Goal: Task Accomplishment & Management: Complete application form

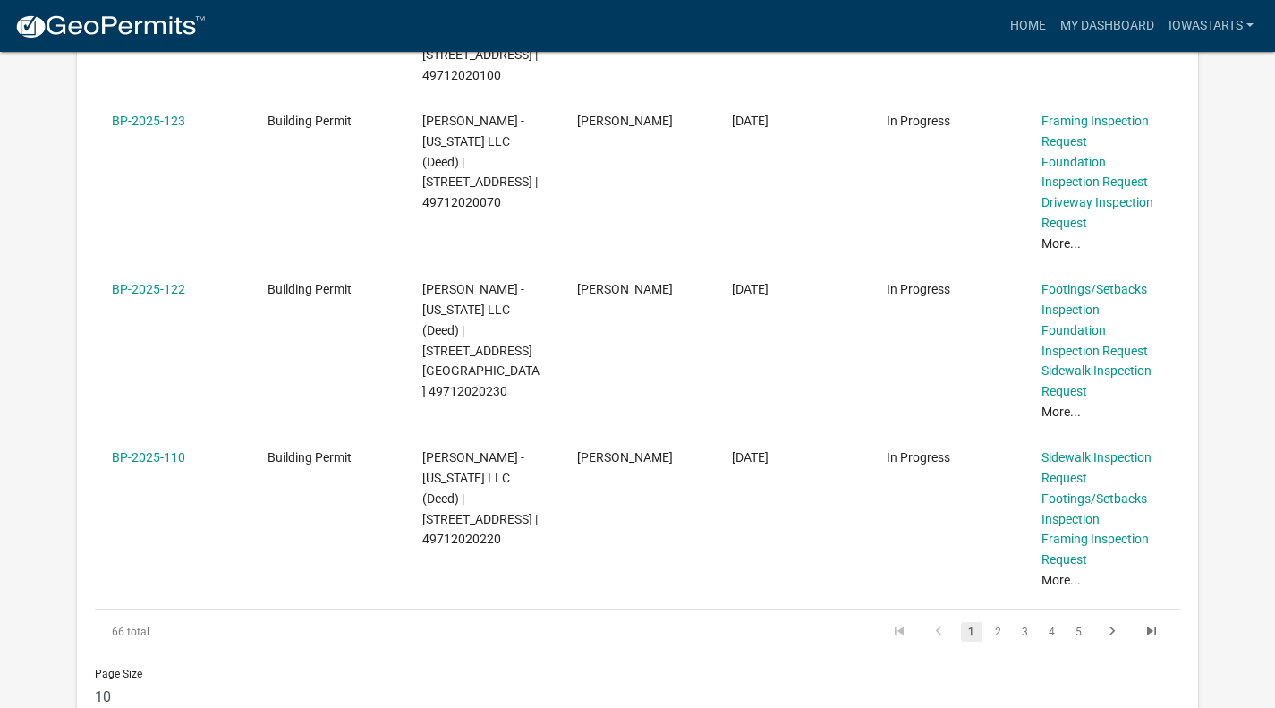
scroll to position [1431, 0]
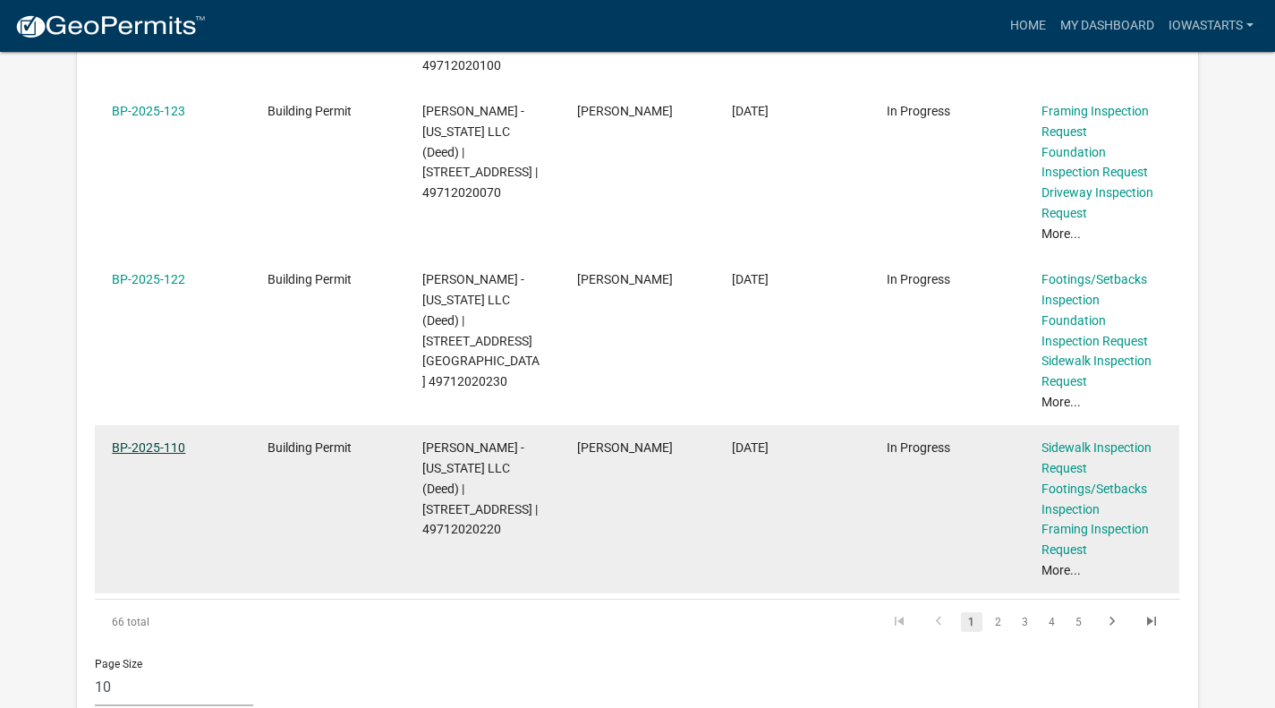
click at [174, 440] on link "BP-2025-110" at bounding box center [148, 447] width 73 height 14
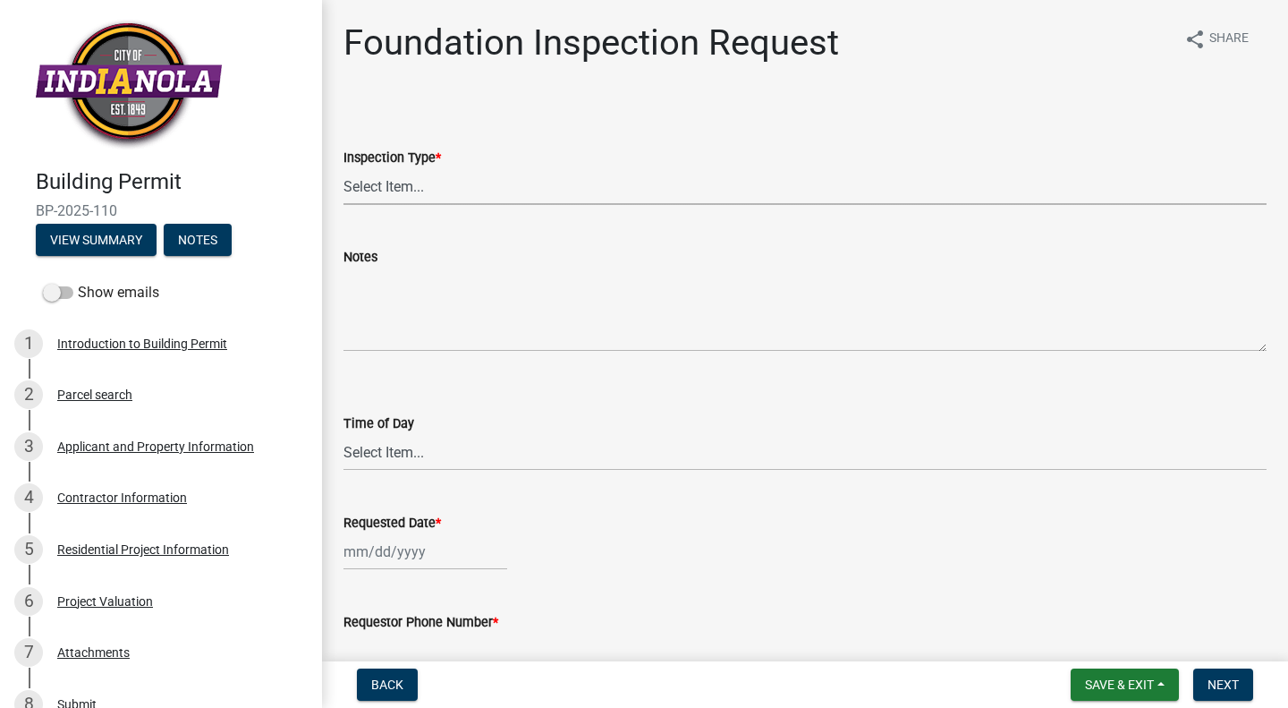
click at [406, 189] on select "Select Item... Foundation" at bounding box center [804, 186] width 923 height 37
click at [343, 168] on select "Select Item... Foundation" at bounding box center [804, 186] width 923 height 37
select select "d070bc68-320e-4daf-b0f4-9b1e3273afde"
click at [398, 296] on textarea "Notes" at bounding box center [804, 309] width 923 height 84
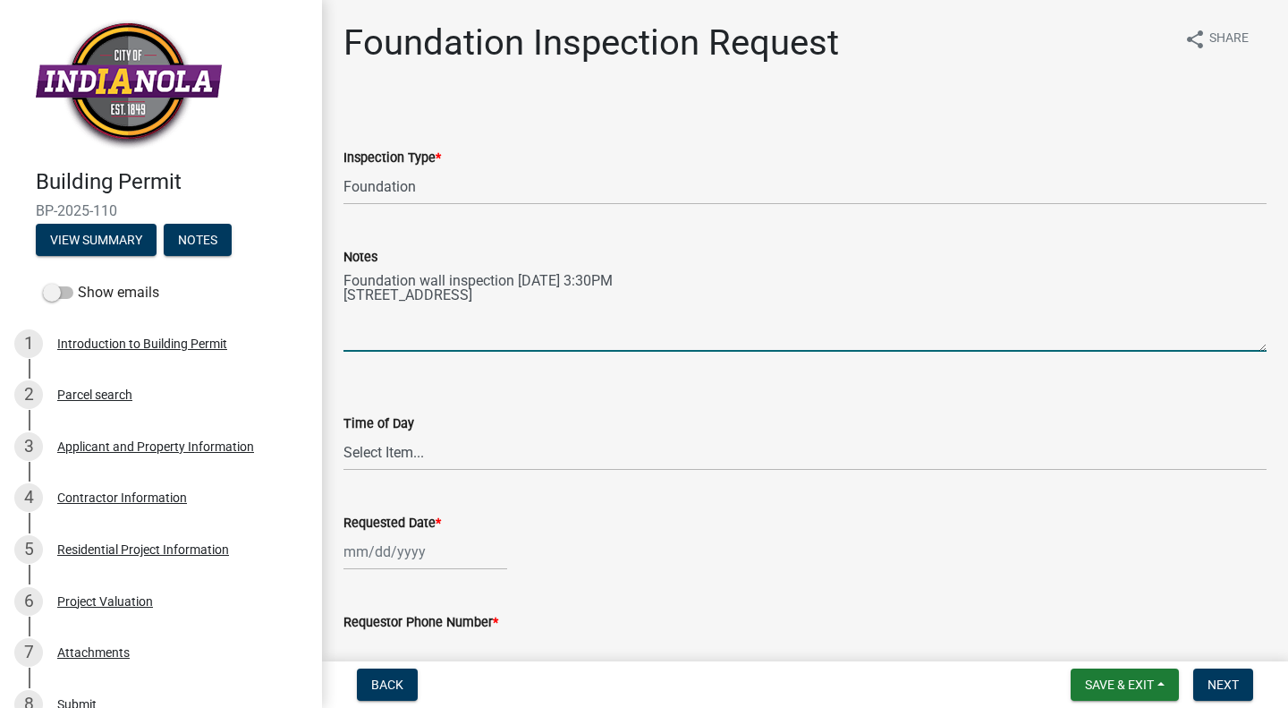
drag, startPoint x: 460, startPoint y: 301, endPoint x: 297, endPoint y: 253, distance: 169.6
click at [308, 258] on div "Building Permit BP-2025-110 View Summary Notes Show emails 1 Introduction to Bu…" at bounding box center [644, 354] width 1288 height 708
click at [459, 300] on textarea "Foundation wall inspection [DATE] 3:30PM [STREET_ADDRESS]" at bounding box center [804, 309] width 923 height 84
type textarea "Foundation wall inspection [DATE] 3:30PM [STREET_ADDRESS]"
click at [386, 452] on select "Select Item... AM PM" at bounding box center [804, 452] width 923 height 37
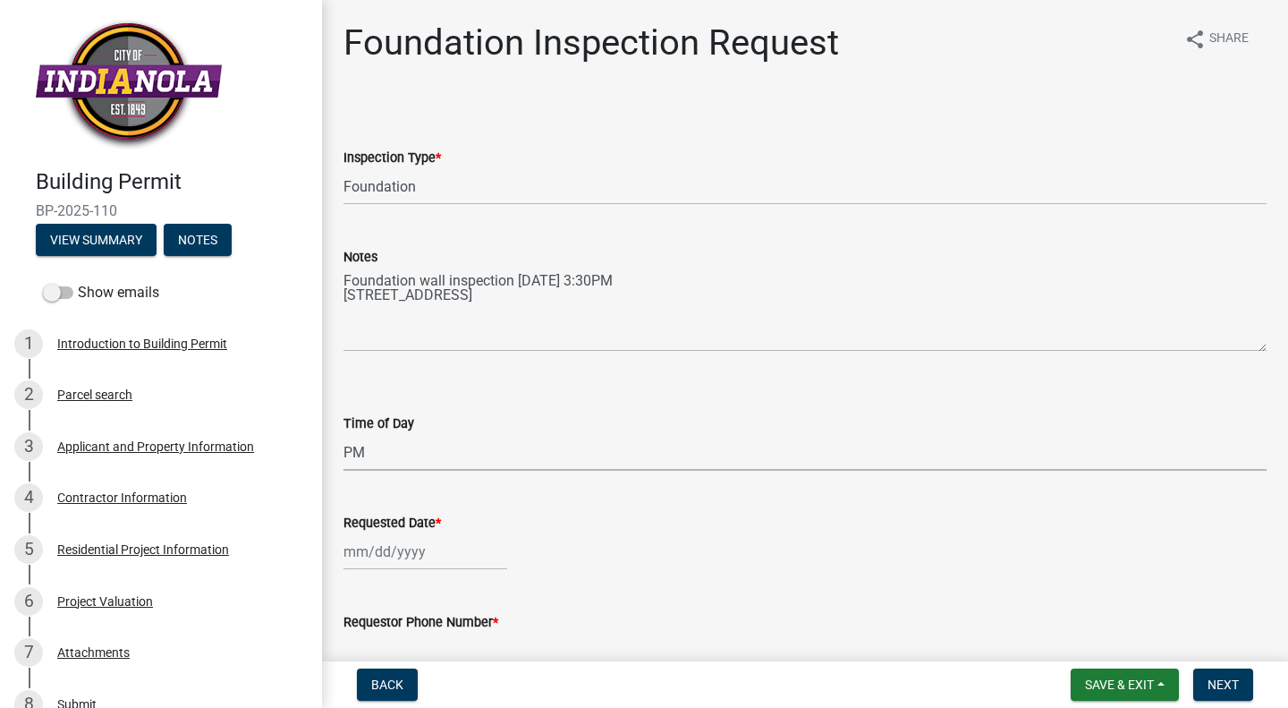
click at [343, 434] on select "Select Item... AM PM" at bounding box center [804, 452] width 923 height 37
select select "e2425e86-bc0a-4638-8dbc-f5bad8ae1679"
select select "10"
select select "2025"
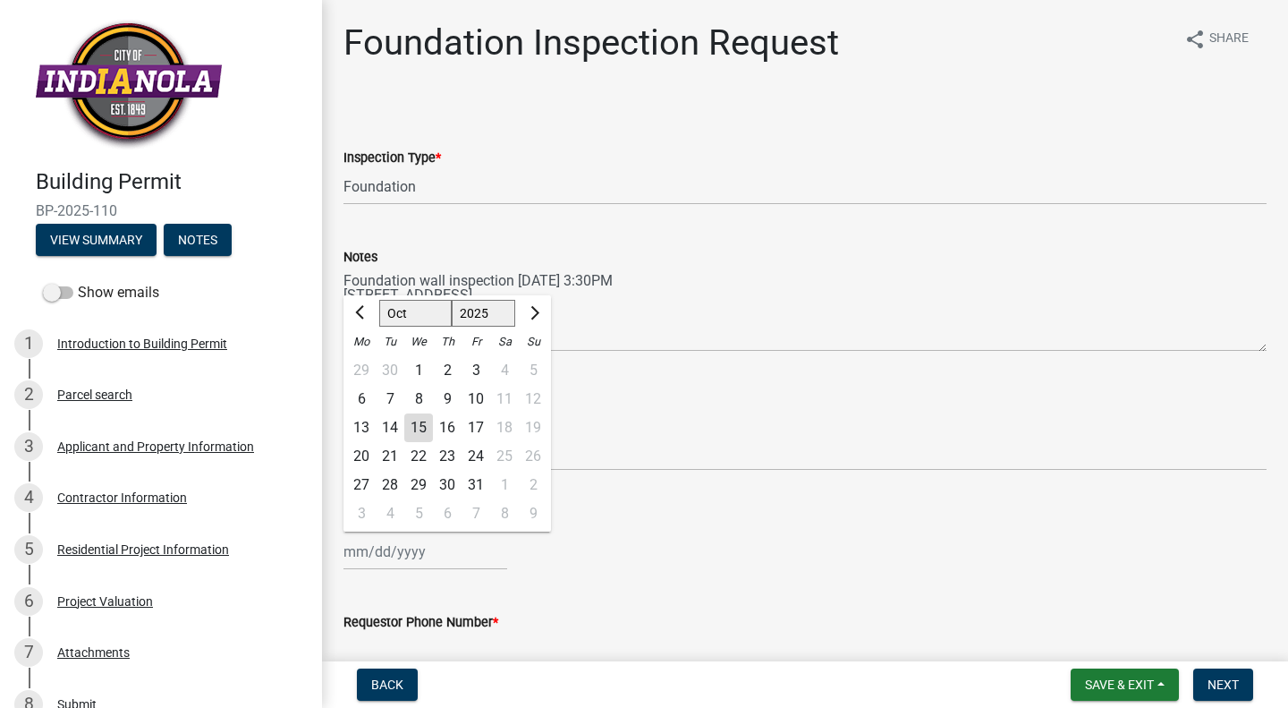
click at [406, 554] on div "[PERSON_NAME] Feb Mar Apr [PERSON_NAME][DATE] Oct Nov [DATE] 1526 1527 1528 152…" at bounding box center [425, 551] width 164 height 37
click at [451, 428] on div "16" at bounding box center [447, 427] width 29 height 29
type input "[DATE]"
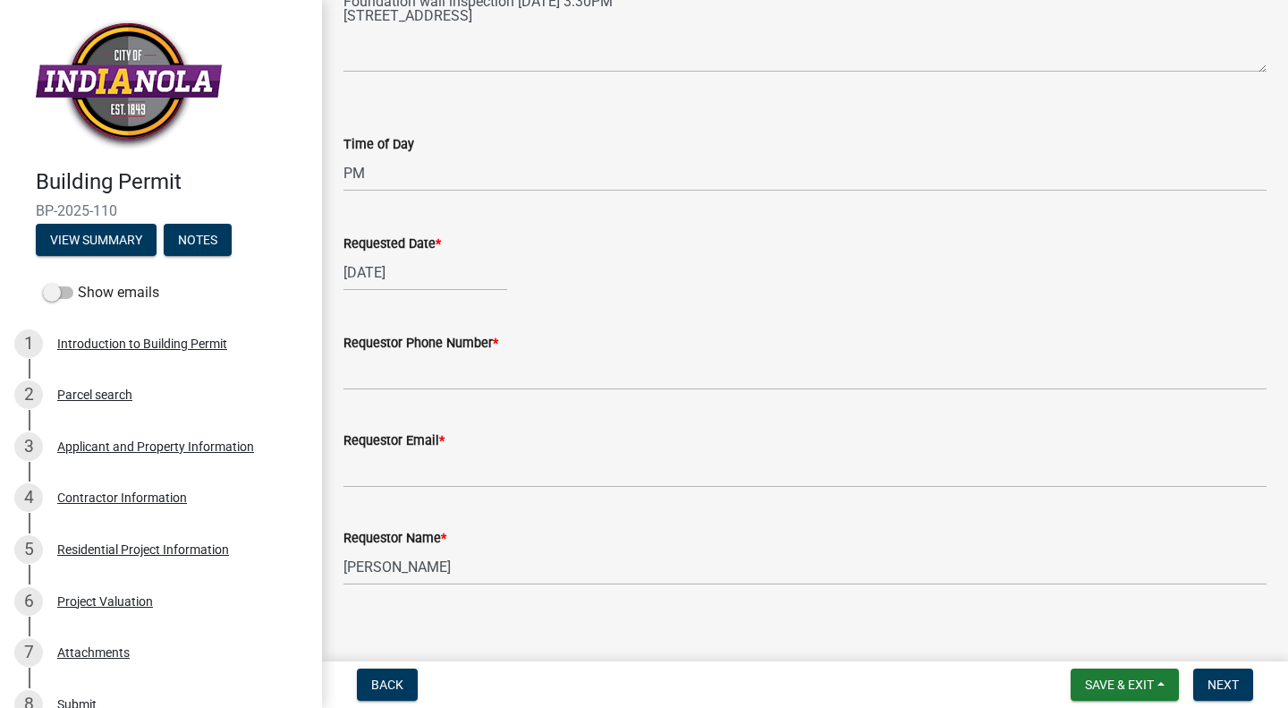
scroll to position [294, 0]
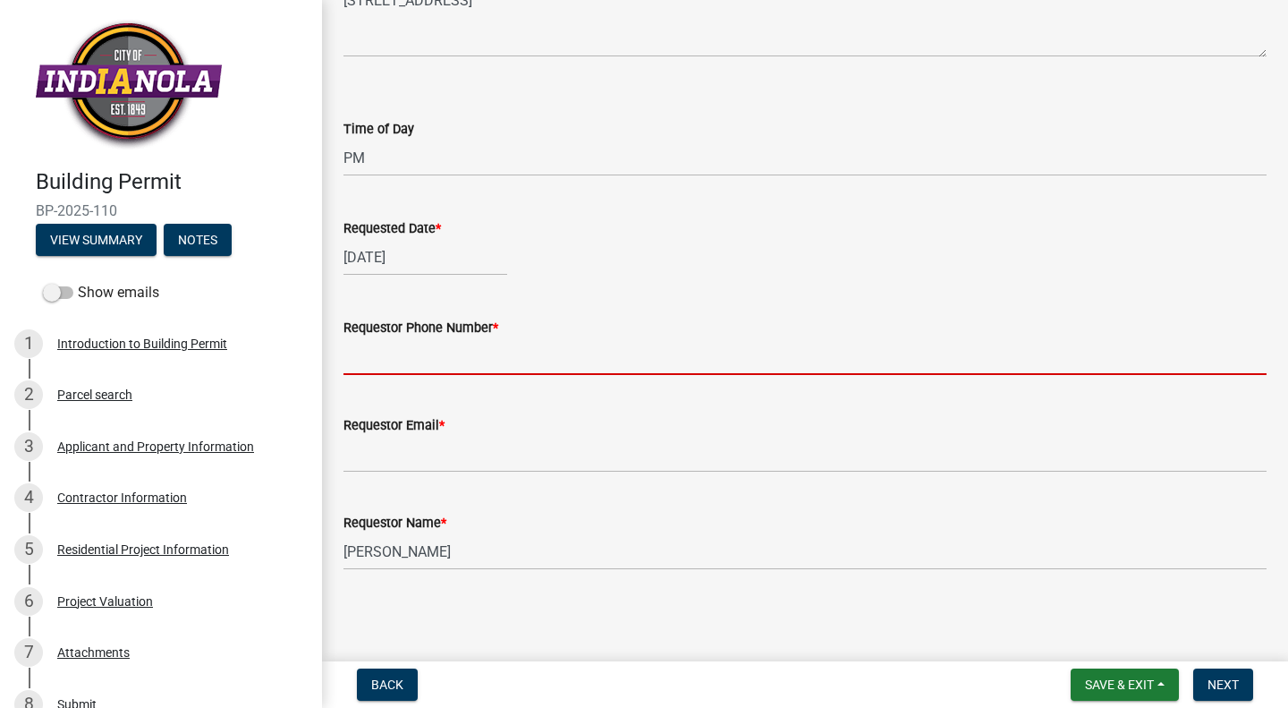
click at [389, 360] on input "Requestor Phone Number *" at bounding box center [804, 356] width 923 height 37
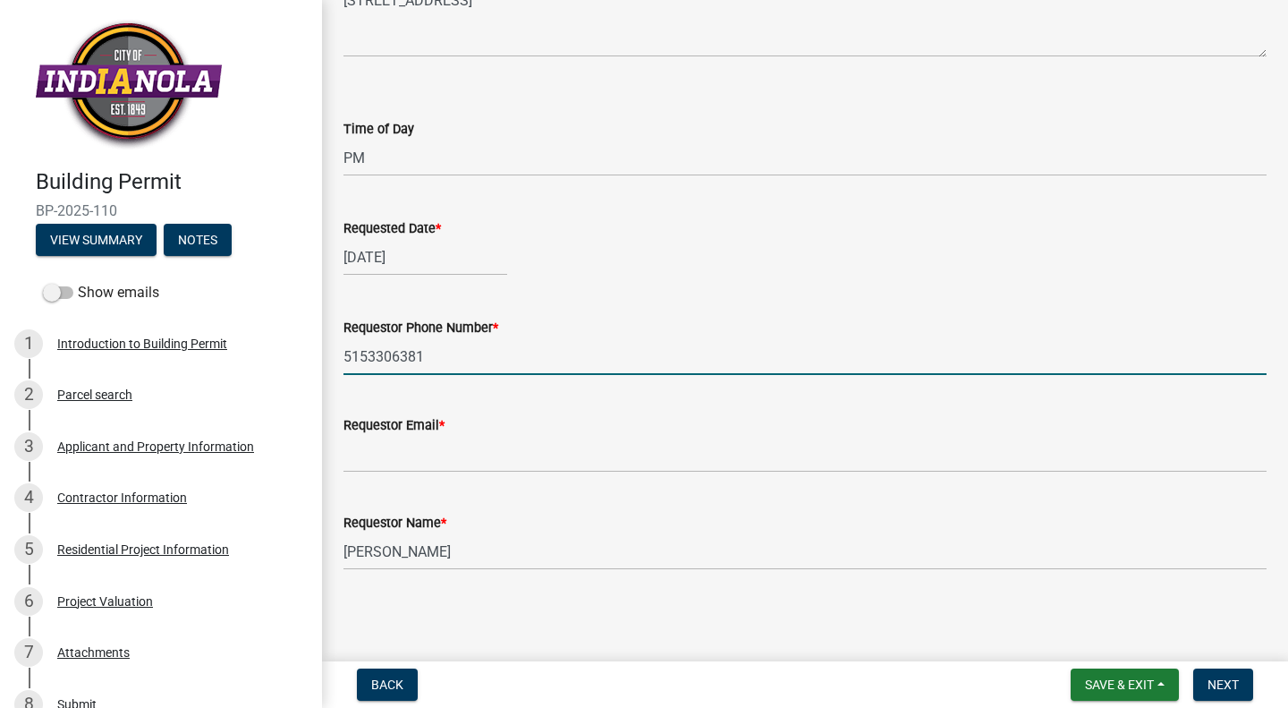
type input "5153306381"
click at [362, 466] on input "Requestor Email *" at bounding box center [804, 454] width 923 height 37
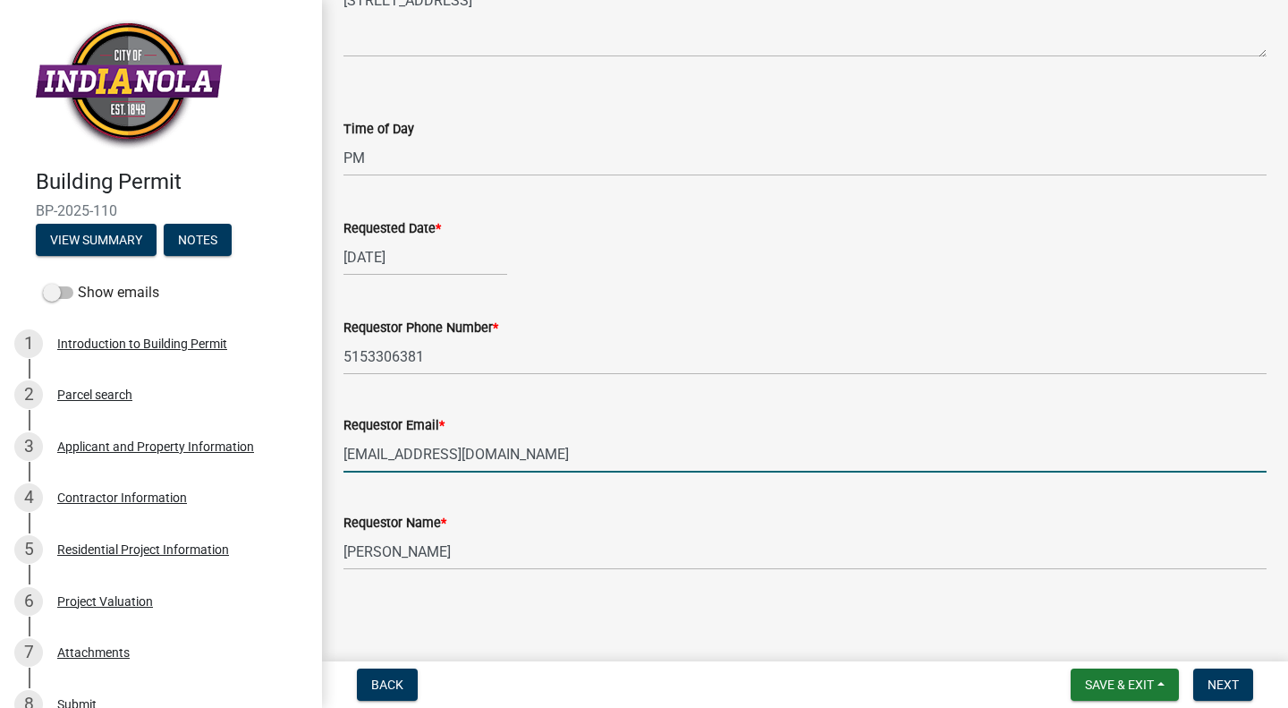
type input "[EMAIL_ADDRESS][DOMAIN_NAME]"
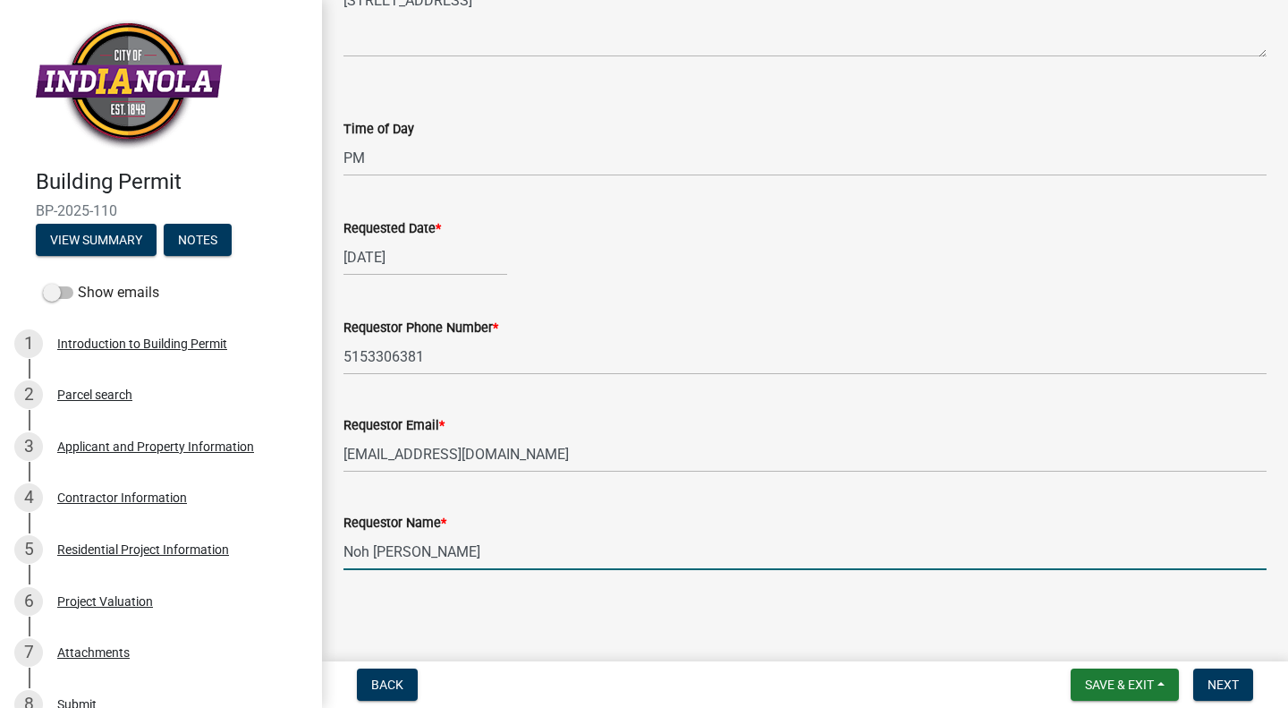
click at [361, 552] on input "Noh [PERSON_NAME]" at bounding box center [804, 551] width 923 height 37
type input "[PERSON_NAME]"
click at [462, 617] on main "Foundation Inspection Request share Share Inspection Type * Select Item... Foun…" at bounding box center [805, 327] width 966 height 654
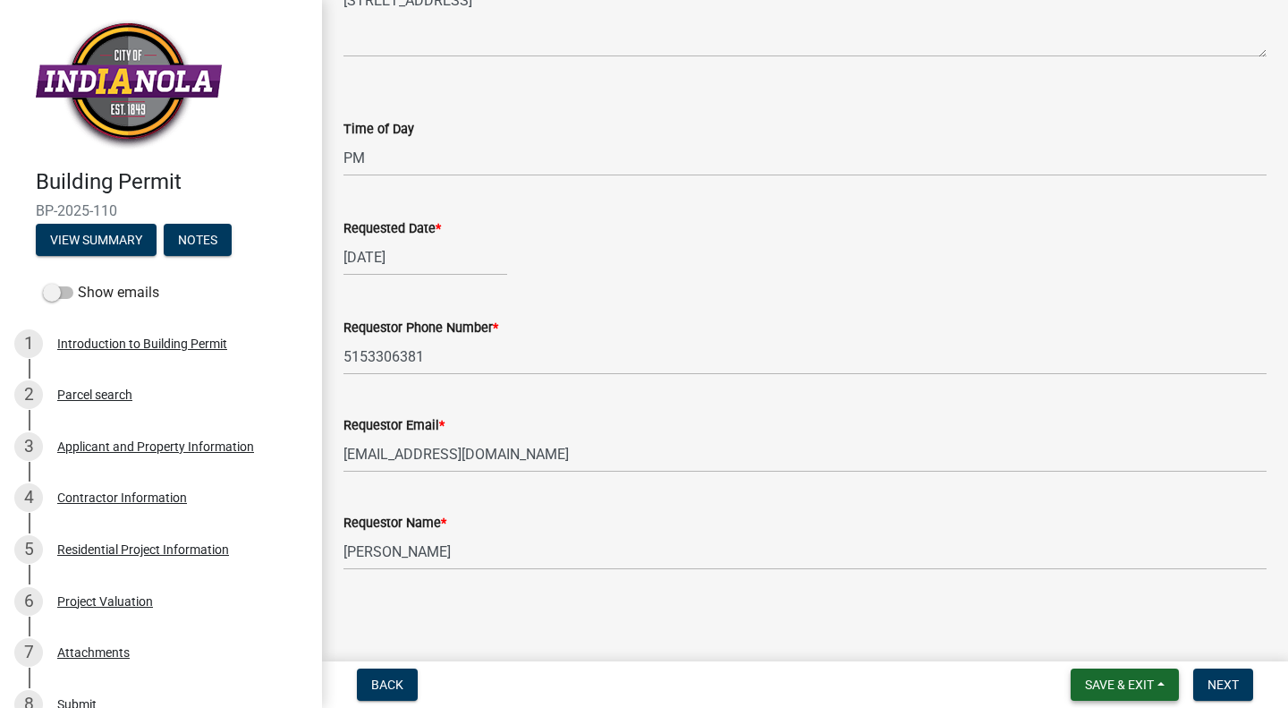
click at [1114, 680] on span "Save & Exit" at bounding box center [1119, 684] width 69 height 14
click at [1085, 599] on button "Save" at bounding box center [1107, 594] width 143 height 43
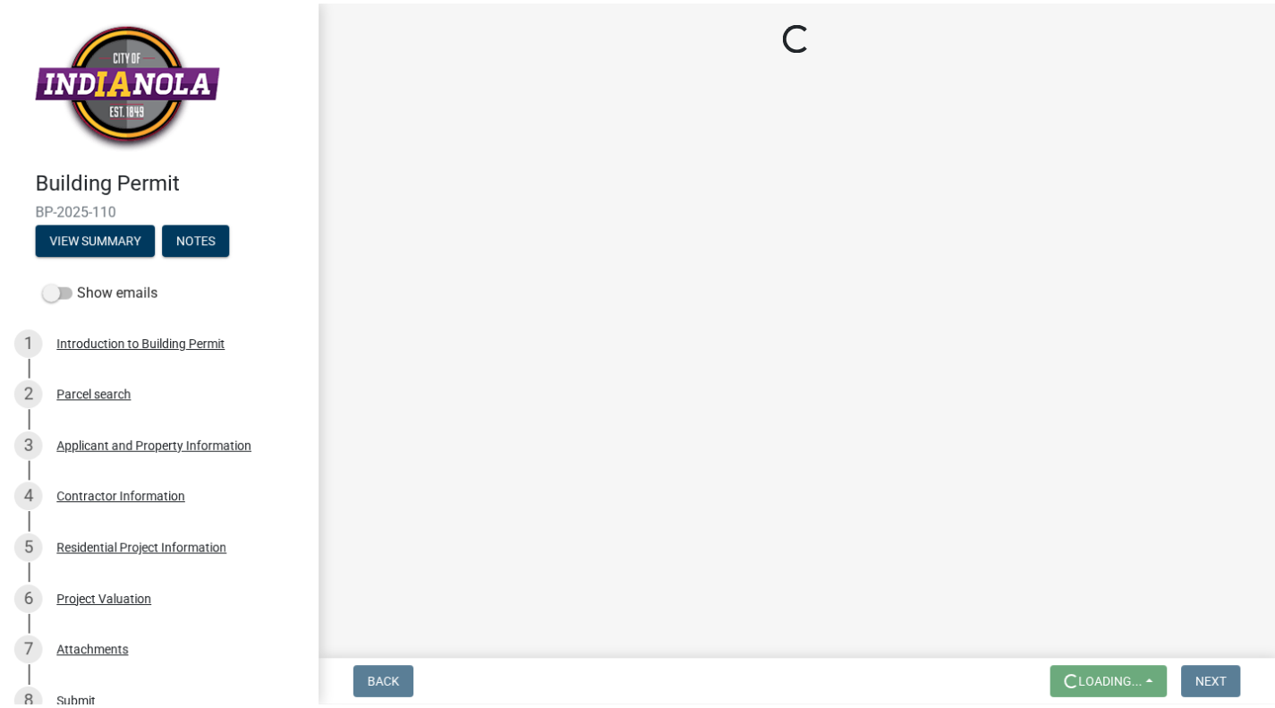
scroll to position [0, 0]
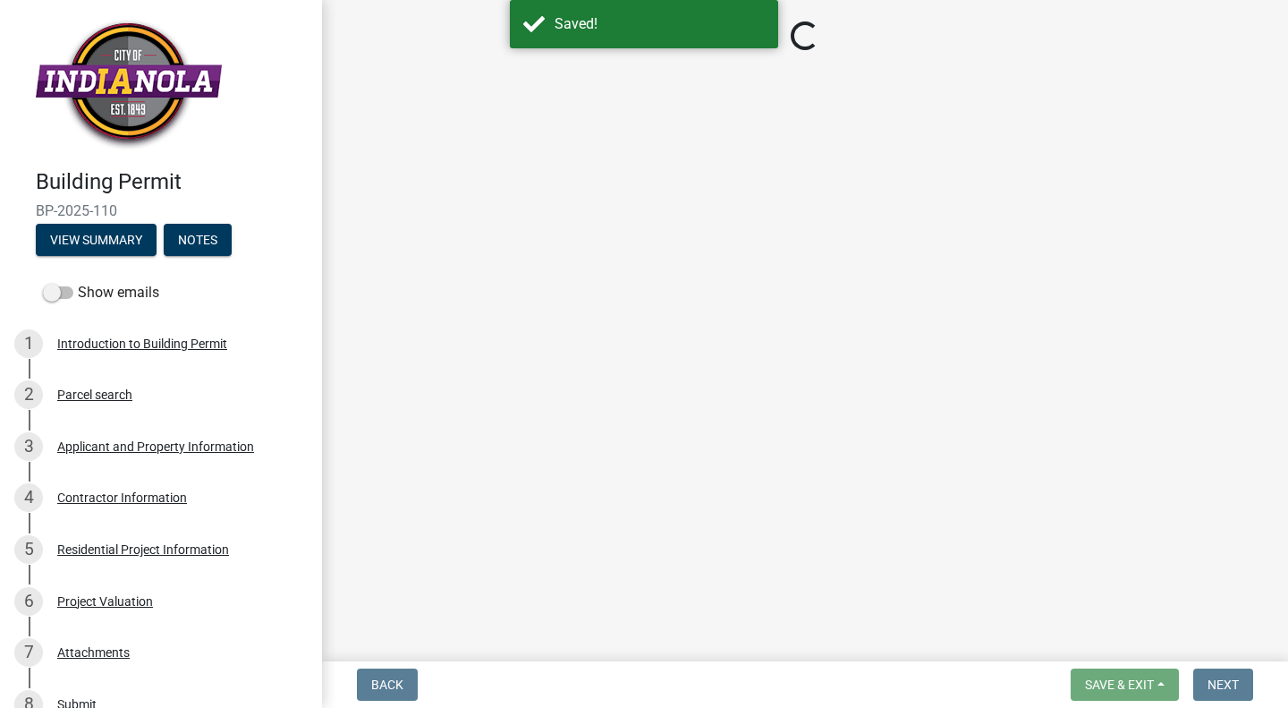
select select "d070bc68-320e-4daf-b0f4-9b1e3273afde"
select select "e2425e86-bc0a-4638-8dbc-f5bad8ae1679"
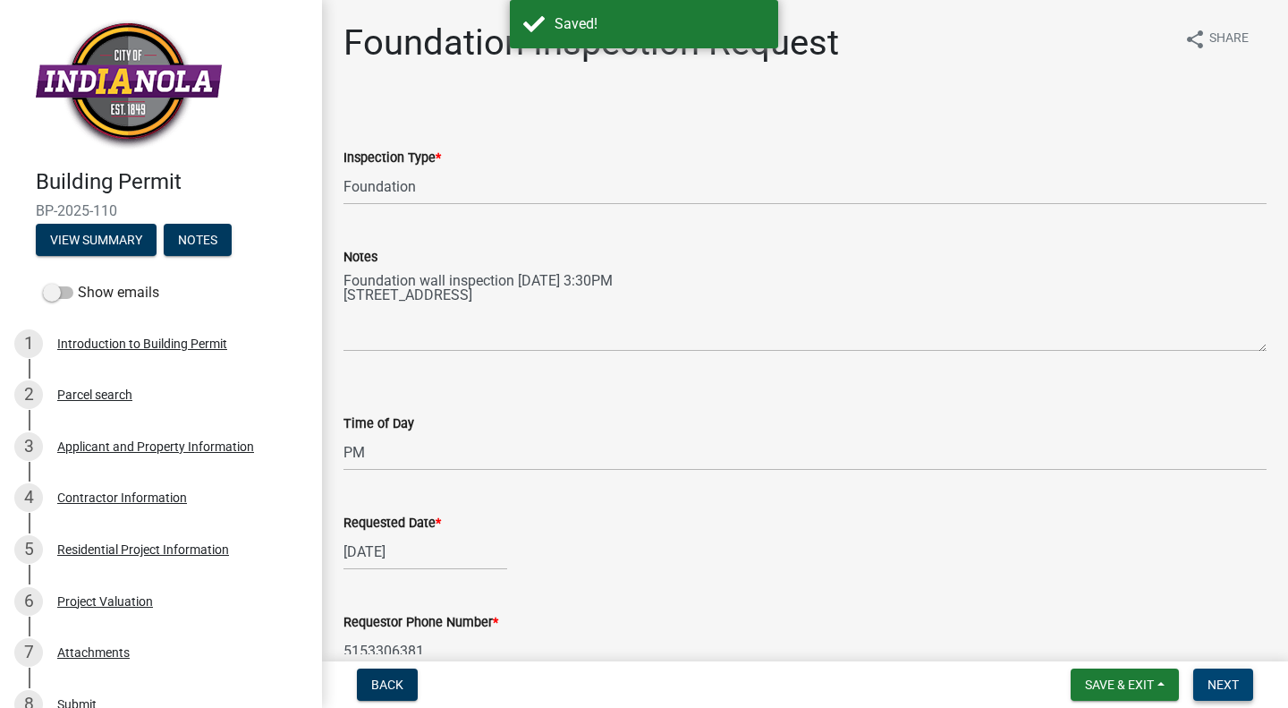
click at [1224, 683] on span "Next" at bounding box center [1223, 684] width 31 height 14
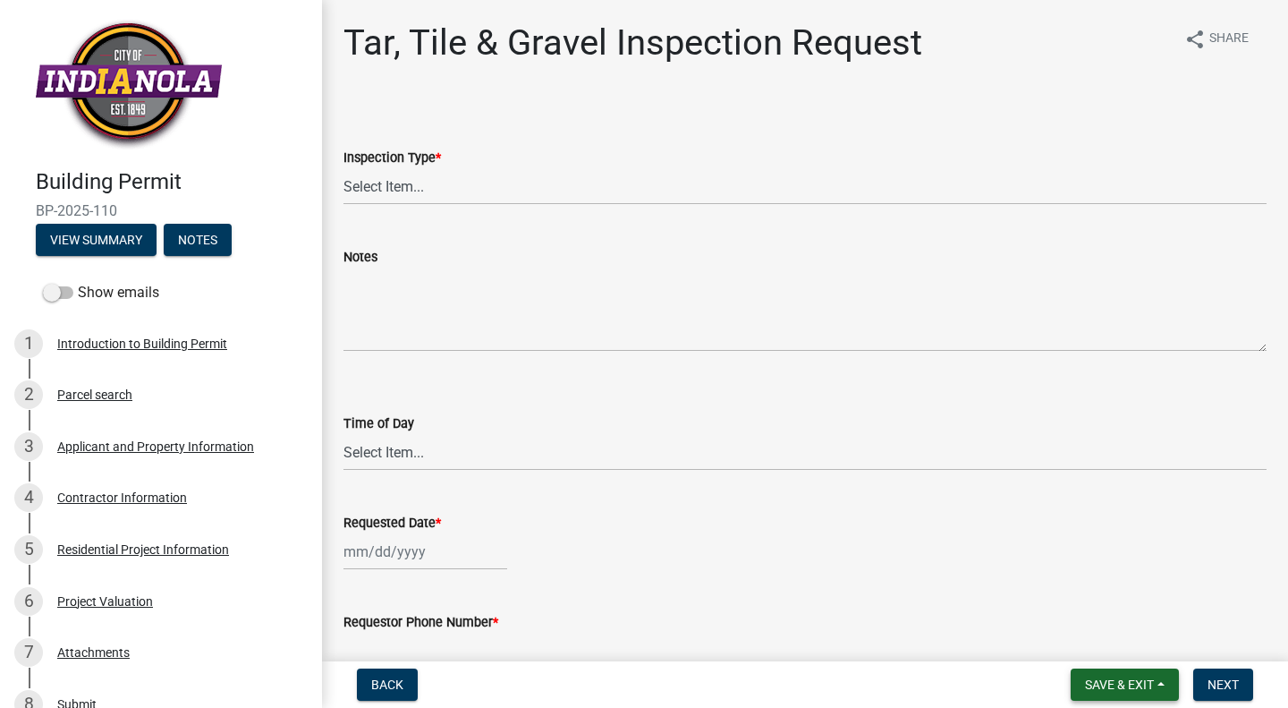
click at [1149, 679] on span "Save & Exit" at bounding box center [1119, 684] width 69 height 14
click at [1106, 640] on button "Save & Exit" at bounding box center [1107, 637] width 143 height 43
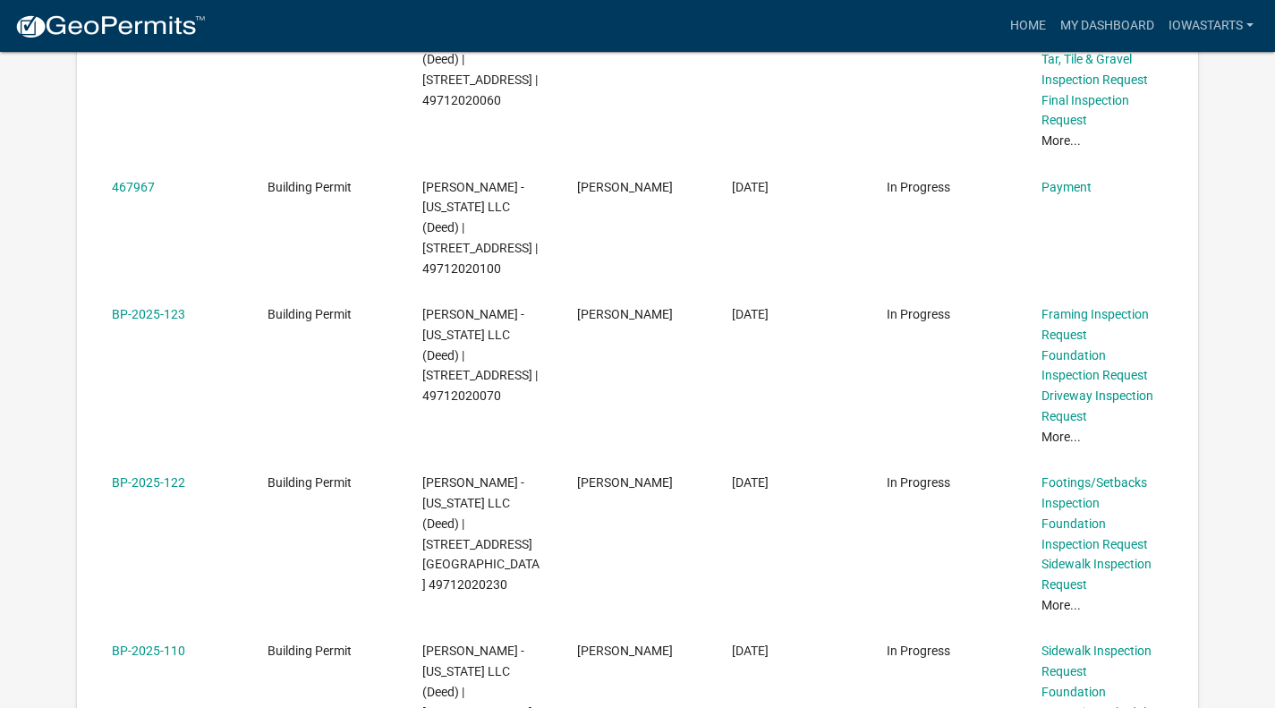
scroll to position [1252, 0]
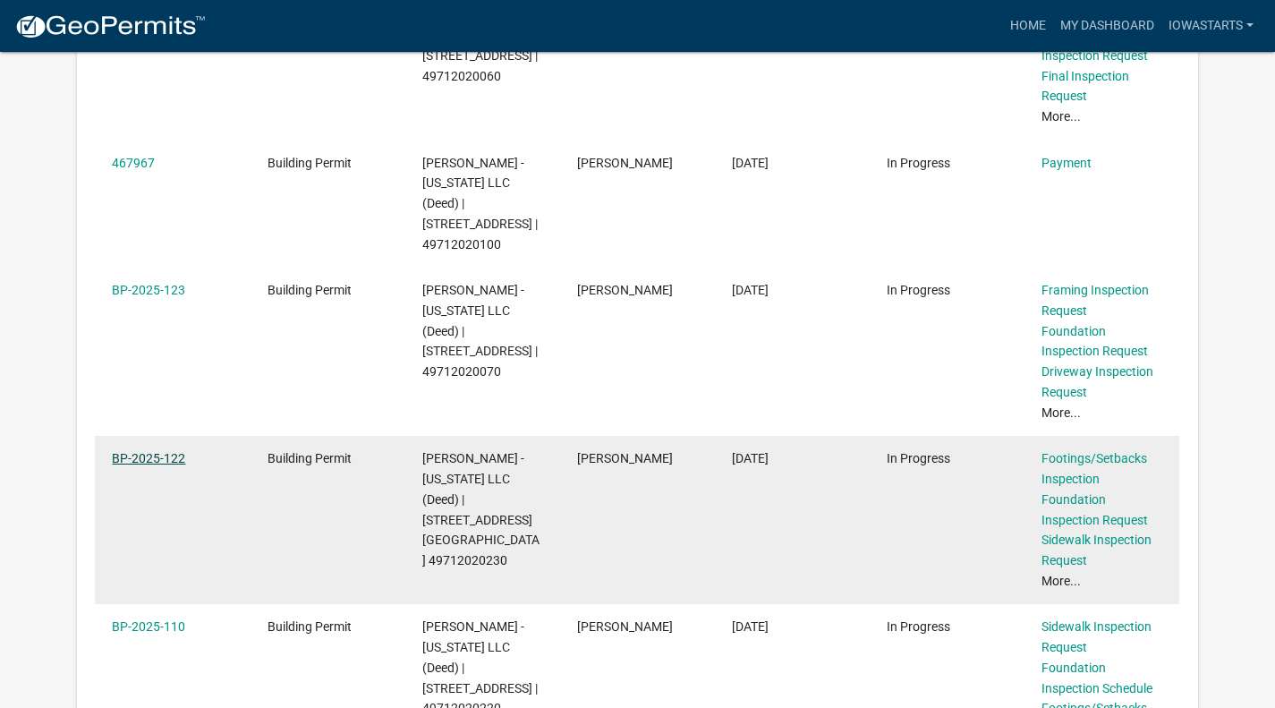
click at [170, 451] on link "BP-2025-122" at bounding box center [148, 458] width 73 height 14
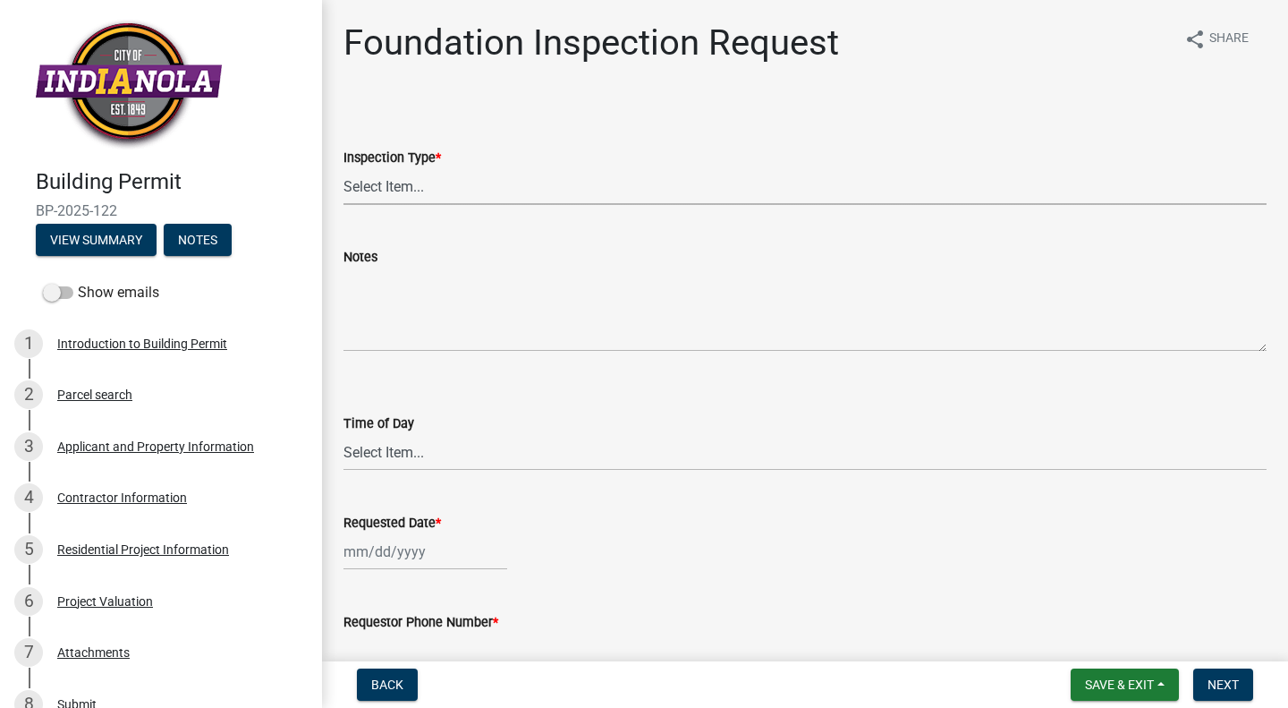
click at [403, 185] on select "Select Item... Foundation" at bounding box center [804, 186] width 923 height 37
click at [343, 168] on select "Select Item... Foundation" at bounding box center [804, 186] width 923 height 37
select select "d070bc68-320e-4daf-b0f4-9b1e3273afde"
click at [397, 302] on textarea "Notes" at bounding box center [804, 309] width 923 height 84
paste textarea "Foundation wall inspection [DATE] 3:30PM [STREET_ADDRESS]"
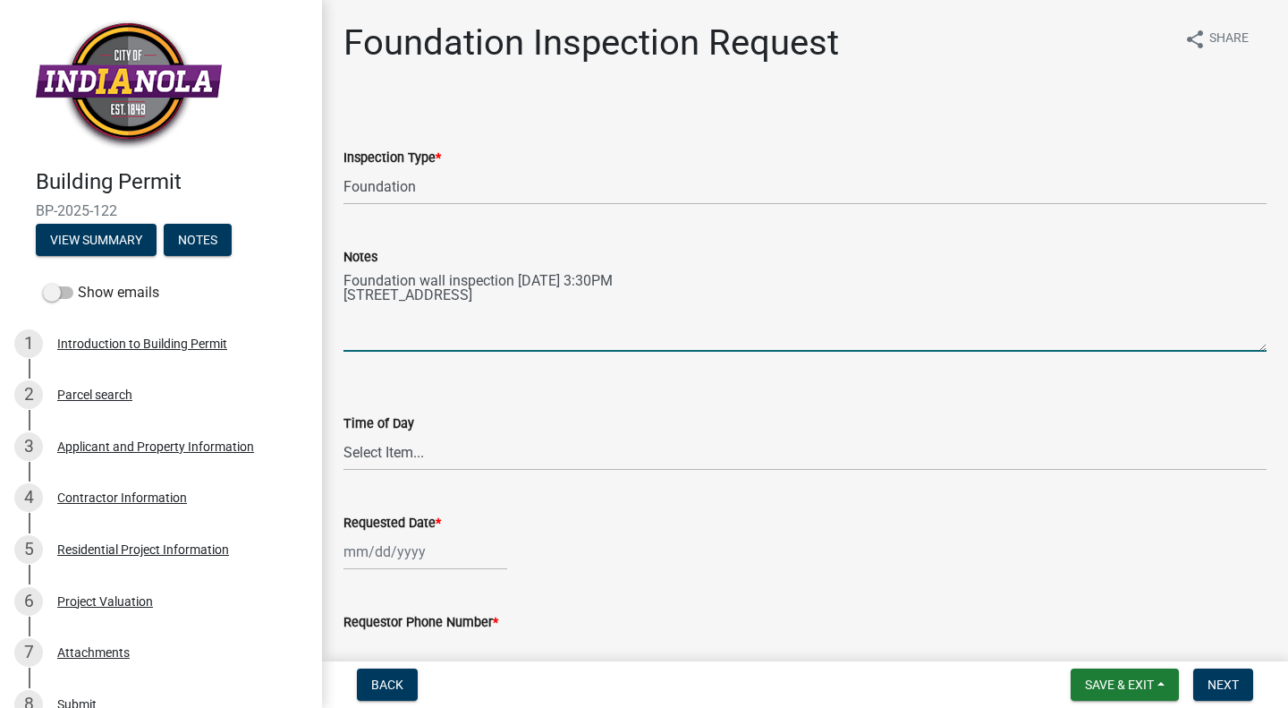
click at [349, 280] on textarea "Foundation wall inspection [DATE] 3:30PM [STREET_ADDRESS]" at bounding box center [804, 309] width 923 height 84
click at [535, 284] on textarea "(2) foundation wall inspection [DATE] 3:30PM [STREET_ADDRESS]" at bounding box center [804, 309] width 923 height 84
click at [641, 278] on textarea "(2) foundation wall inspections [DATE] 3:30PM [STREET_ADDRESS]" at bounding box center [804, 309] width 923 height 84
click at [603, 282] on textarea "(2) foundation wall inspections [DATE] 3:30PM [STREET_ADDRESS]" at bounding box center [804, 309] width 923 height 84
click at [670, 286] on textarea "(2) foundation wall inspections [DATE] 3:30PM [STREET_ADDRESS]" at bounding box center [804, 309] width 923 height 84
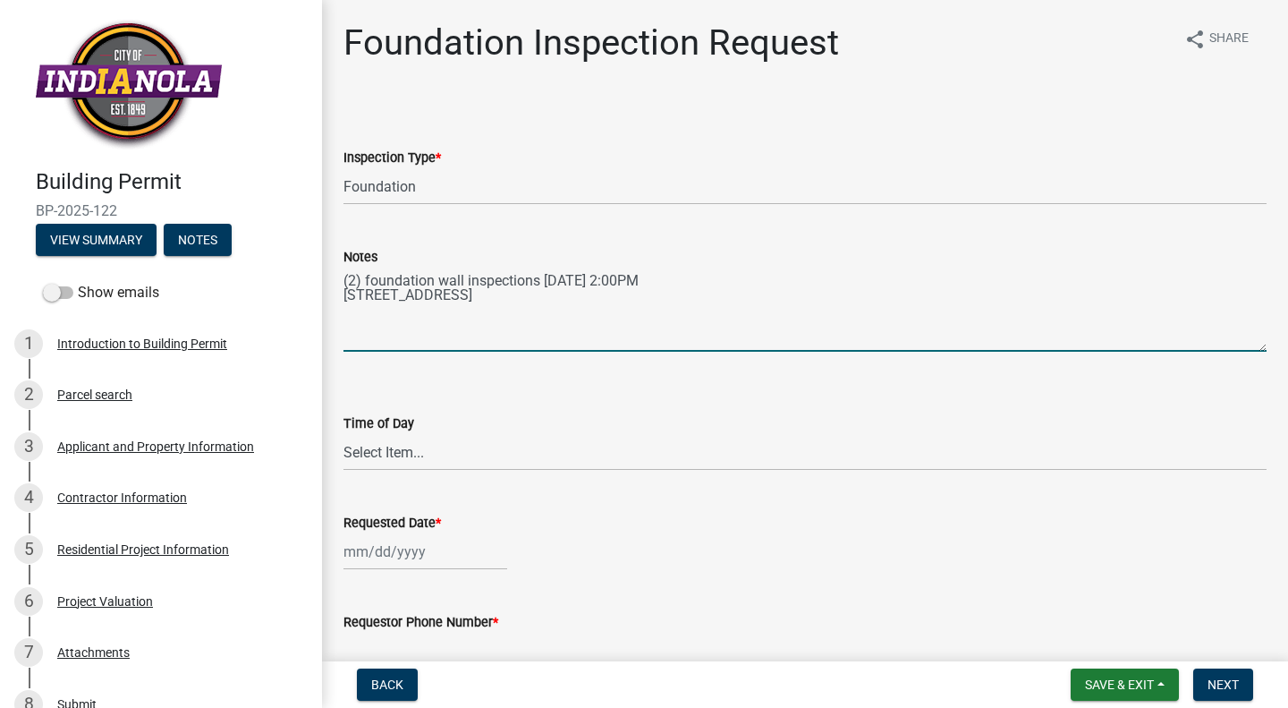
click at [377, 292] on textarea "(2) foundation wall inspections [DATE] 2:00PM [STREET_ADDRESS]" at bounding box center [804, 309] width 923 height 84
click at [406, 318] on textarea "(2) foundation wall inspections [DATE] 2:00PM [STREET_ADDRESS]" at bounding box center [804, 309] width 923 height 84
click at [459, 295] on textarea "(2) foundation wall inspections [DATE] 2:00PM [STREET_ADDRESS]" at bounding box center [804, 309] width 923 height 84
drag, startPoint x: 520, startPoint y: 312, endPoint x: 308, endPoint y: 256, distance: 219.4
click at [308, 256] on div "Building Permit BP-2025-122 View Summary Notes Show emails 1 Introduction to Bu…" at bounding box center [644, 354] width 1288 height 708
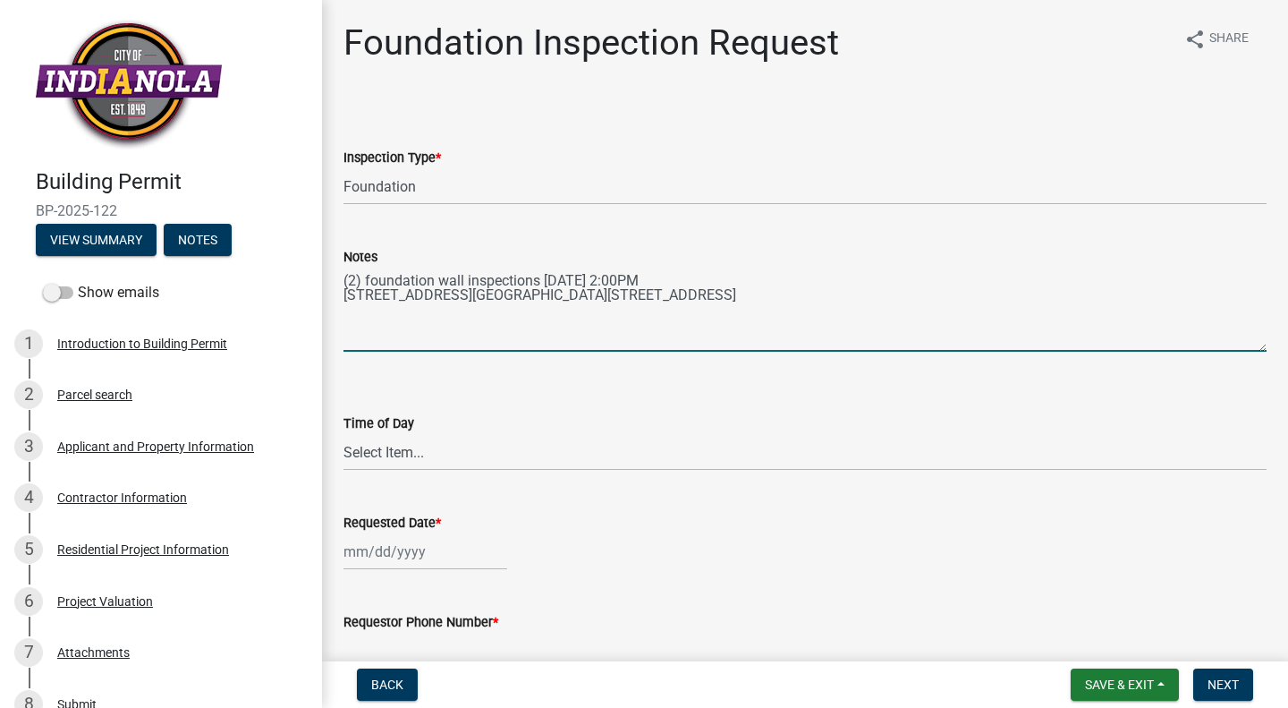
click at [441, 335] on textarea "(2) foundation wall inspections [DATE] 2:00PM [STREET_ADDRESS][GEOGRAPHIC_DATA]…" at bounding box center [804, 309] width 923 height 84
type textarea "(2) foundation wall inspections [DATE] 2:00PM [STREET_ADDRESS][GEOGRAPHIC_DATA]…"
click at [388, 465] on select "Select Item... AM PM" at bounding box center [804, 452] width 923 height 37
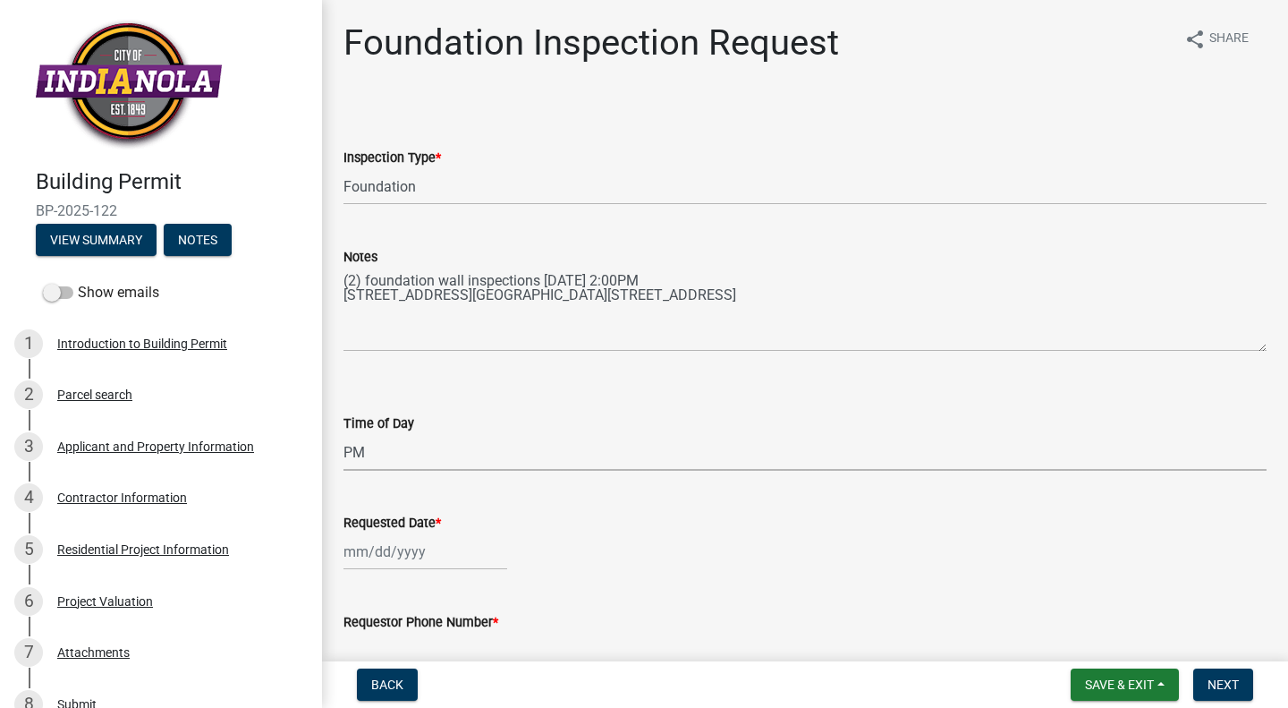
click at [343, 434] on select "Select Item... AM PM" at bounding box center [804, 452] width 923 height 37
select select "e2425e86-bc0a-4638-8dbc-f5bad8ae1679"
click at [397, 557] on div at bounding box center [425, 551] width 164 height 37
select select "10"
select select "2025"
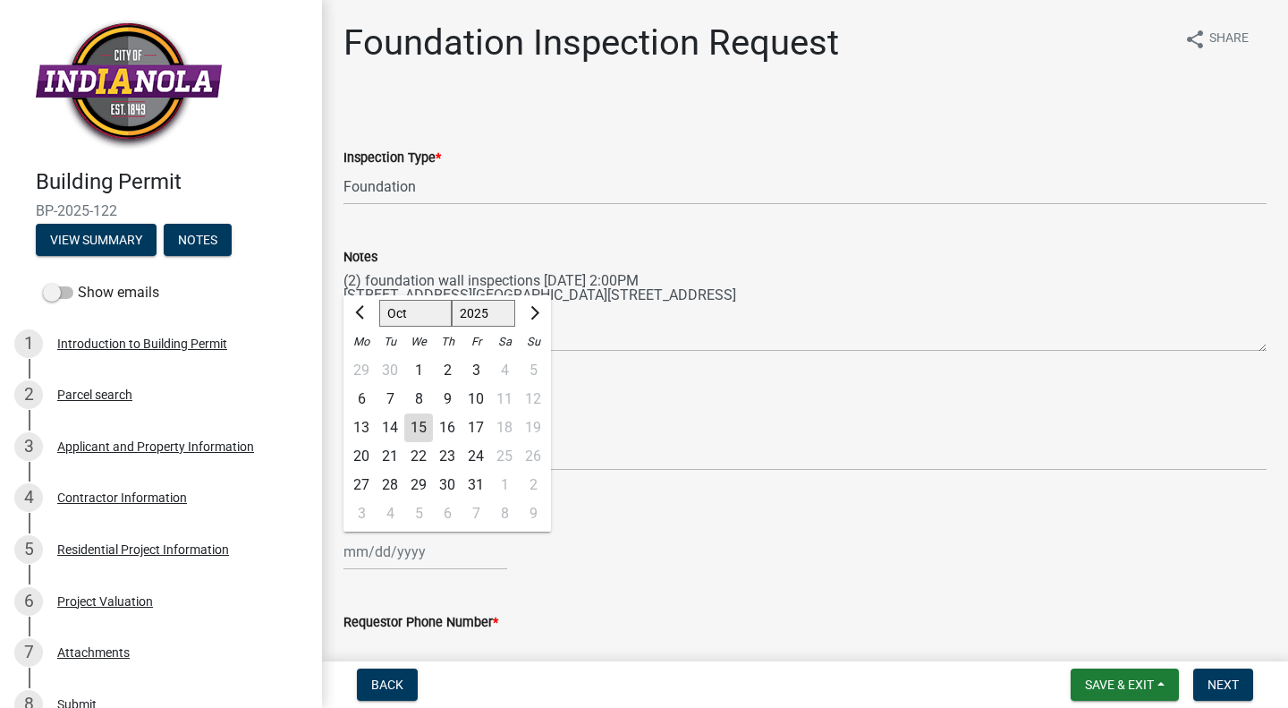
click at [479, 426] on div "17" at bounding box center [476, 427] width 29 height 29
type input "[DATE]"
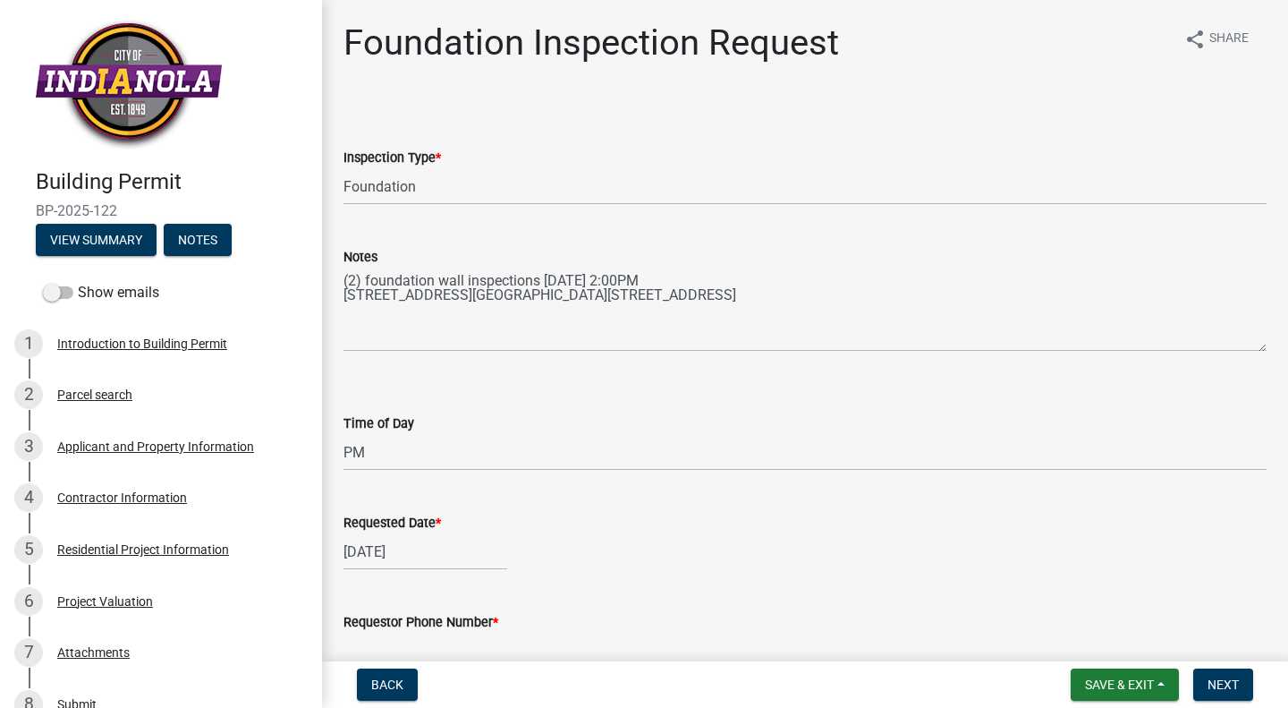
scroll to position [294, 0]
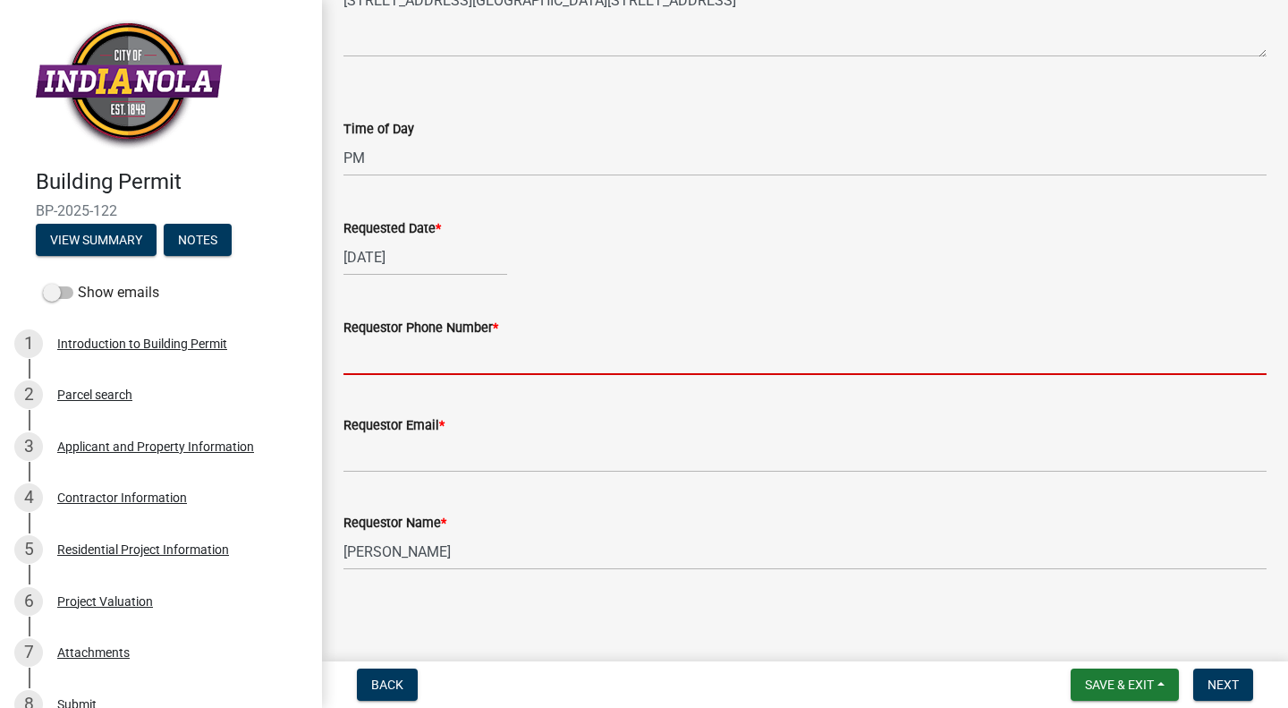
click at [392, 362] on input "Requestor Phone Number *" at bounding box center [804, 356] width 923 height 37
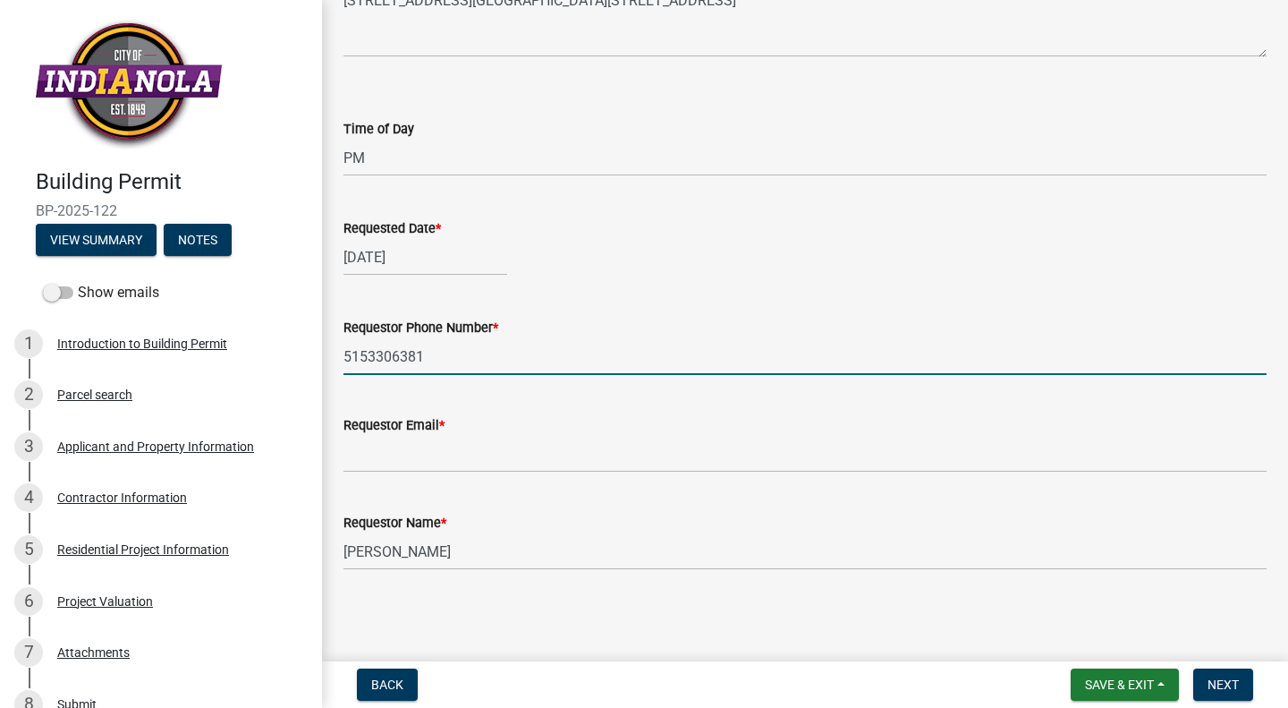
type input "5153306381"
click at [400, 448] on input "Requestor Email *" at bounding box center [804, 454] width 923 height 37
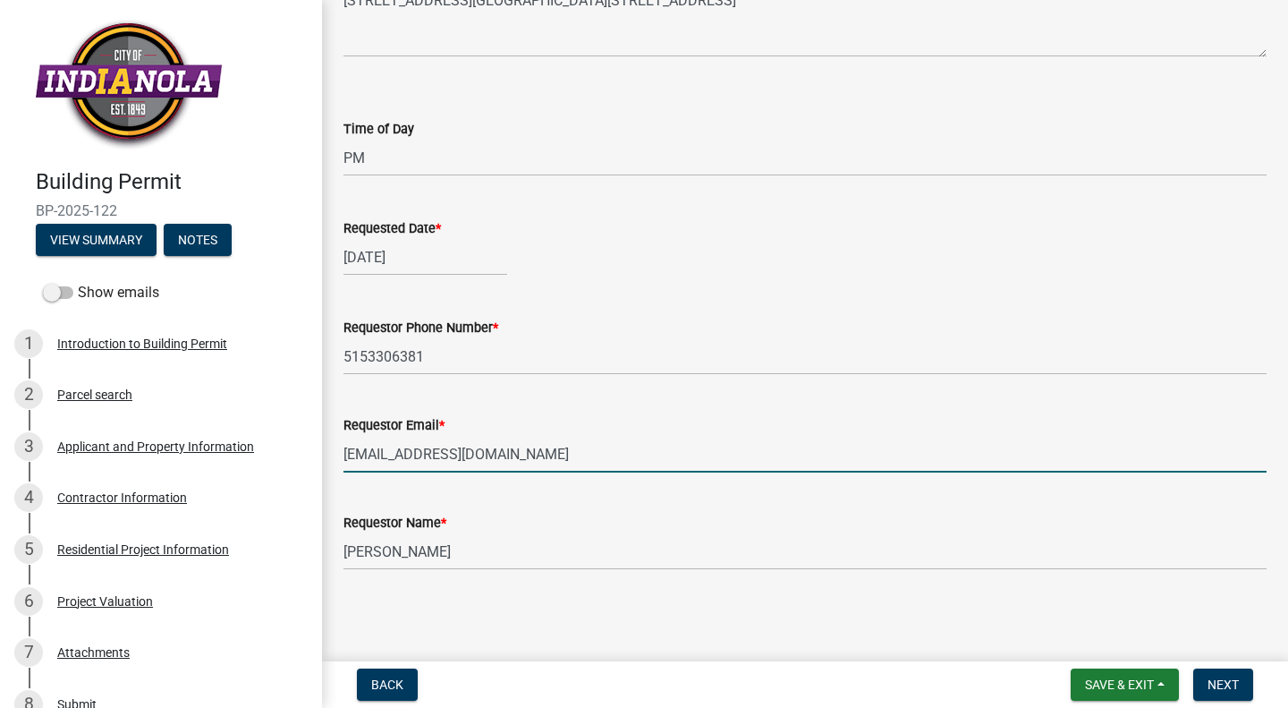
type input "[EMAIL_ADDRESS][DOMAIN_NAME]"
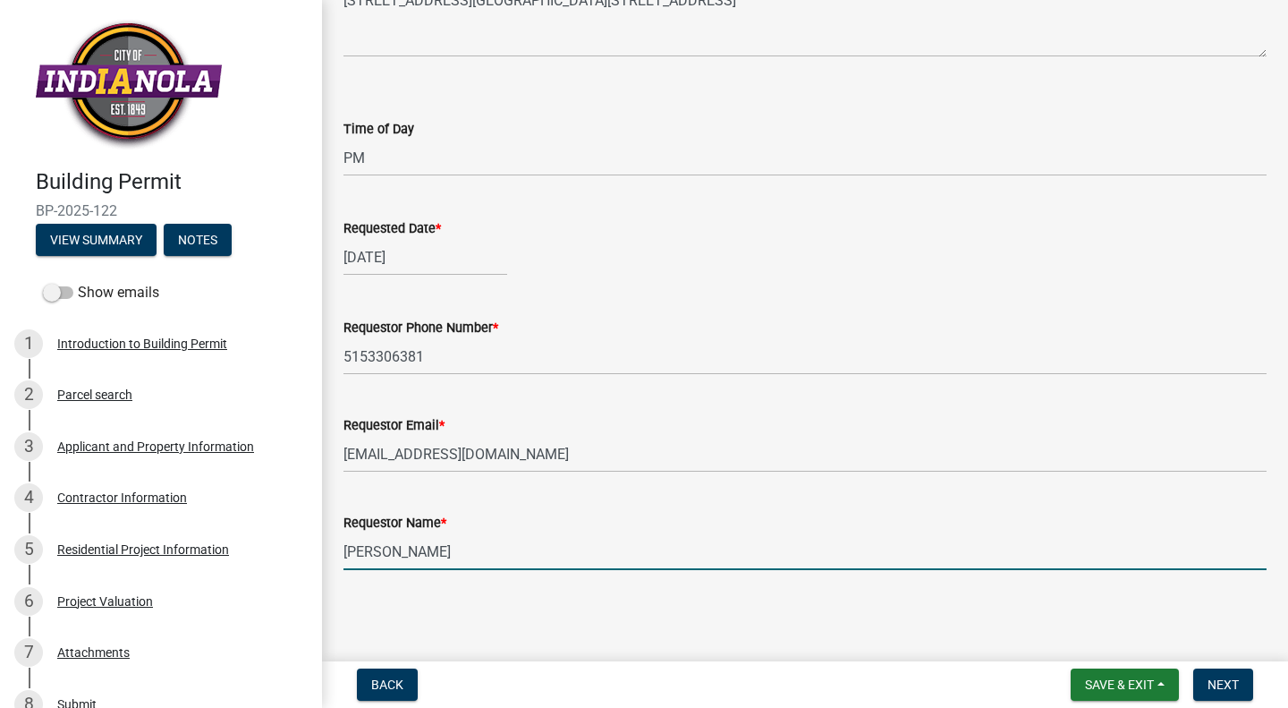
type input "[PERSON_NAME]"
click at [721, 624] on main "Foundation Inspection Request share Share Inspection Type * Select Item... Foun…" at bounding box center [805, 327] width 966 height 654
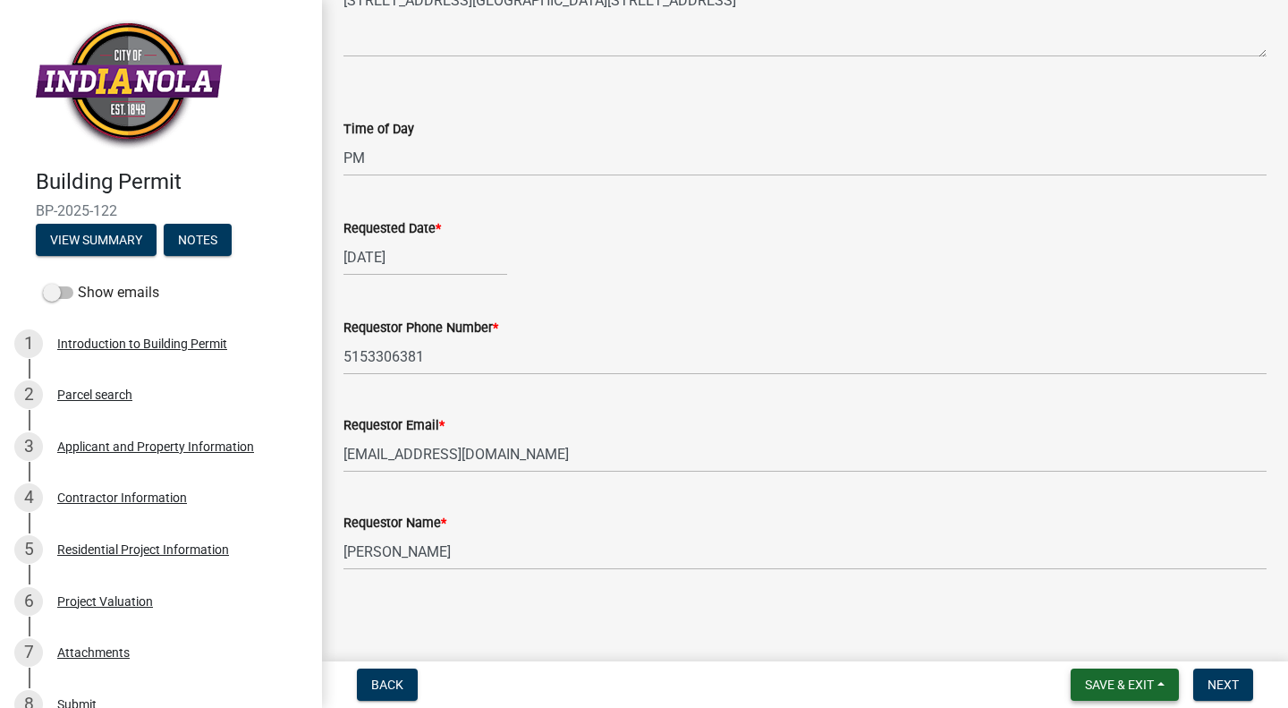
click at [1106, 679] on span "Save & Exit" at bounding box center [1119, 684] width 69 height 14
click at [1082, 598] on button "Save" at bounding box center [1107, 594] width 143 height 43
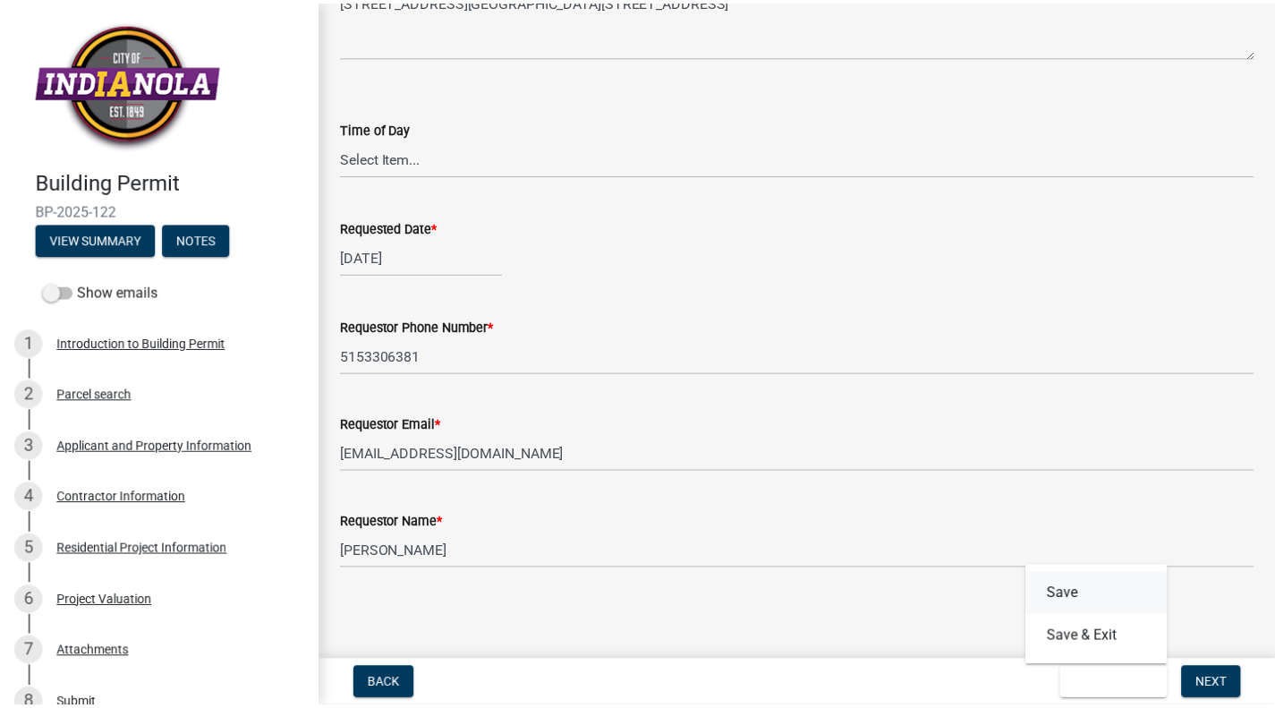
scroll to position [0, 0]
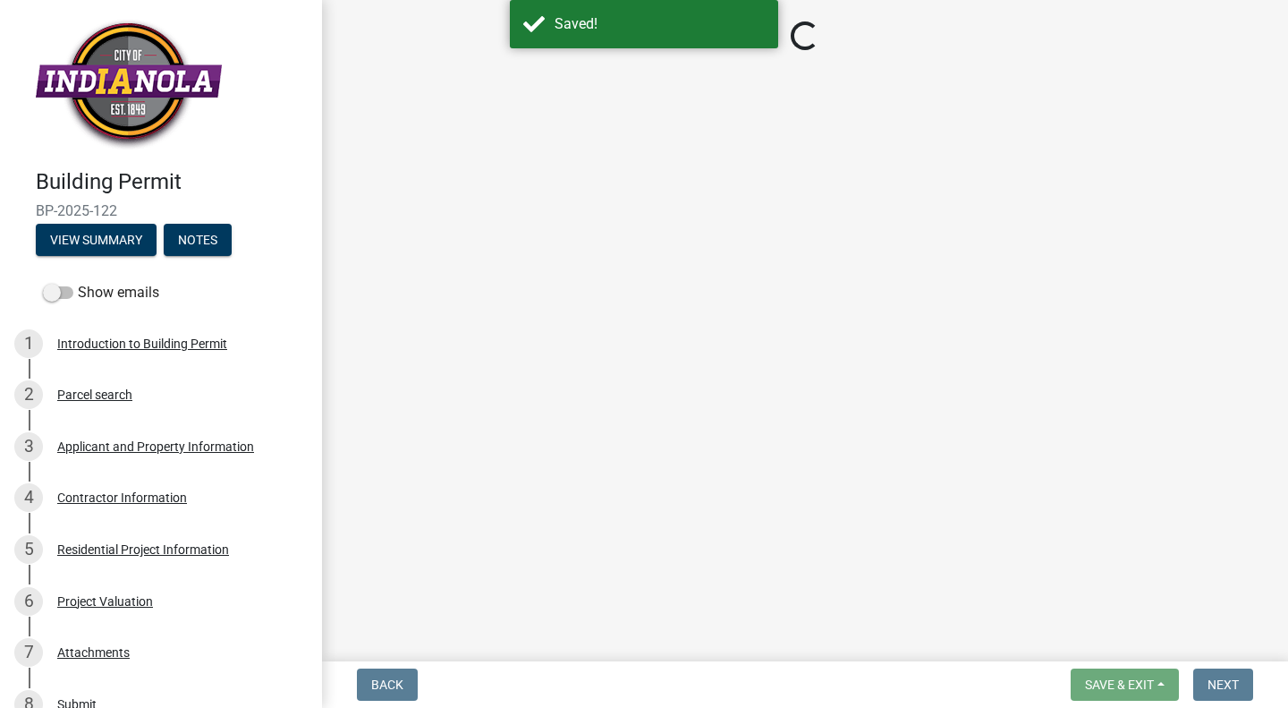
select select "d070bc68-320e-4daf-b0f4-9b1e3273afde"
select select "e2425e86-bc0a-4638-8dbc-f5bad8ae1679"
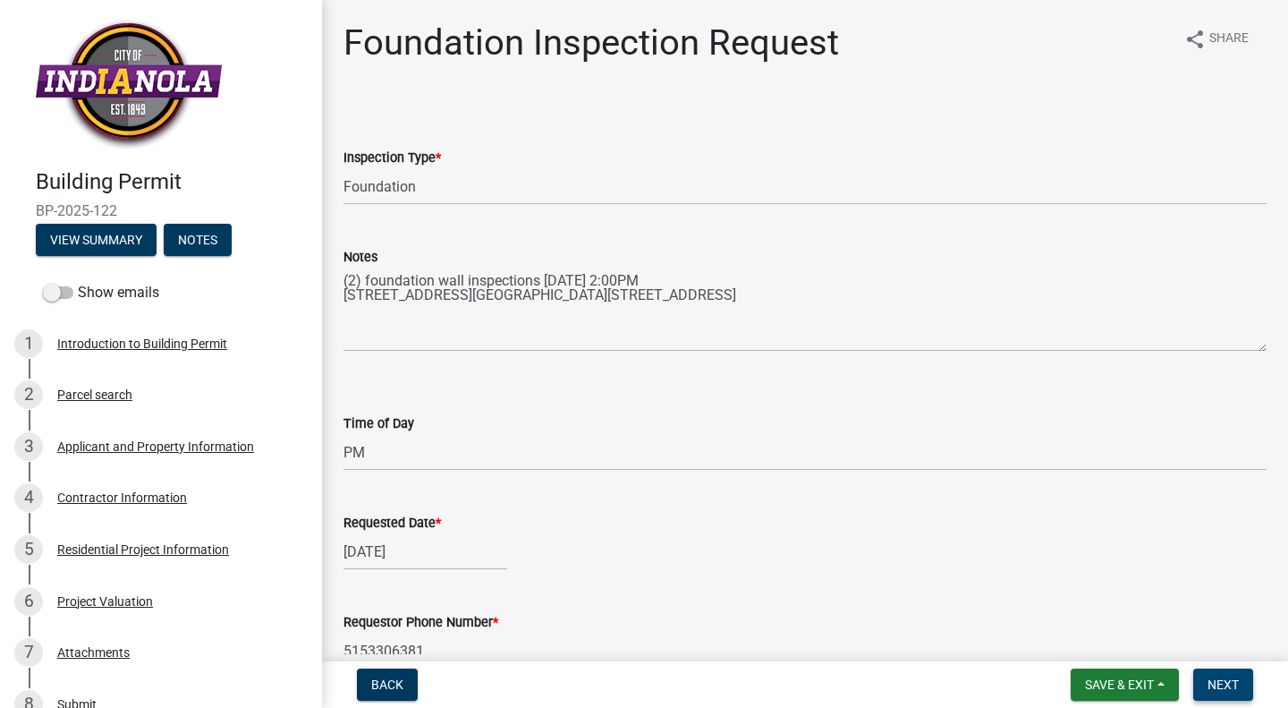
click at [1221, 682] on span "Next" at bounding box center [1223, 684] width 31 height 14
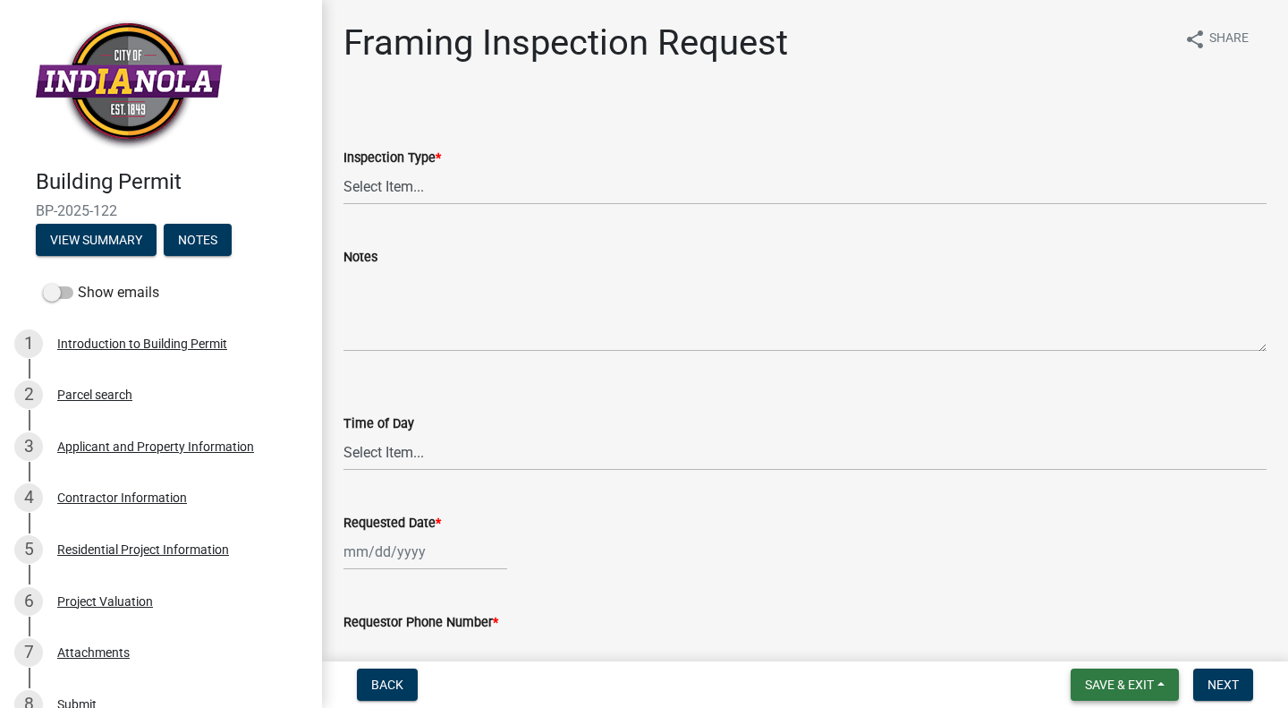
click at [1133, 683] on span "Save & Exit" at bounding box center [1119, 684] width 69 height 14
click at [1089, 636] on button "Save & Exit" at bounding box center [1107, 637] width 143 height 43
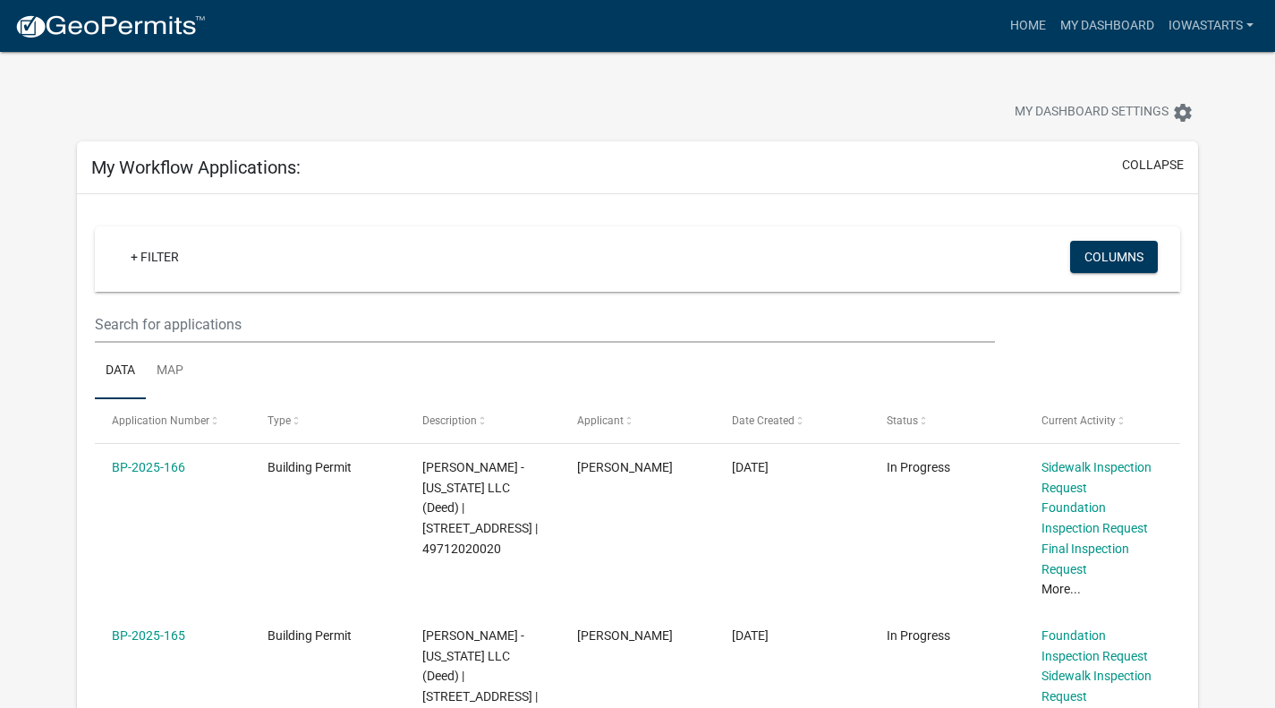
drag, startPoint x: 733, startPoint y: 114, endPoint x: 728, endPoint y: 163, distance: 49.5
click at [733, 114] on div "My Dashboard Settings settings" at bounding box center [972, 114] width 478 height 39
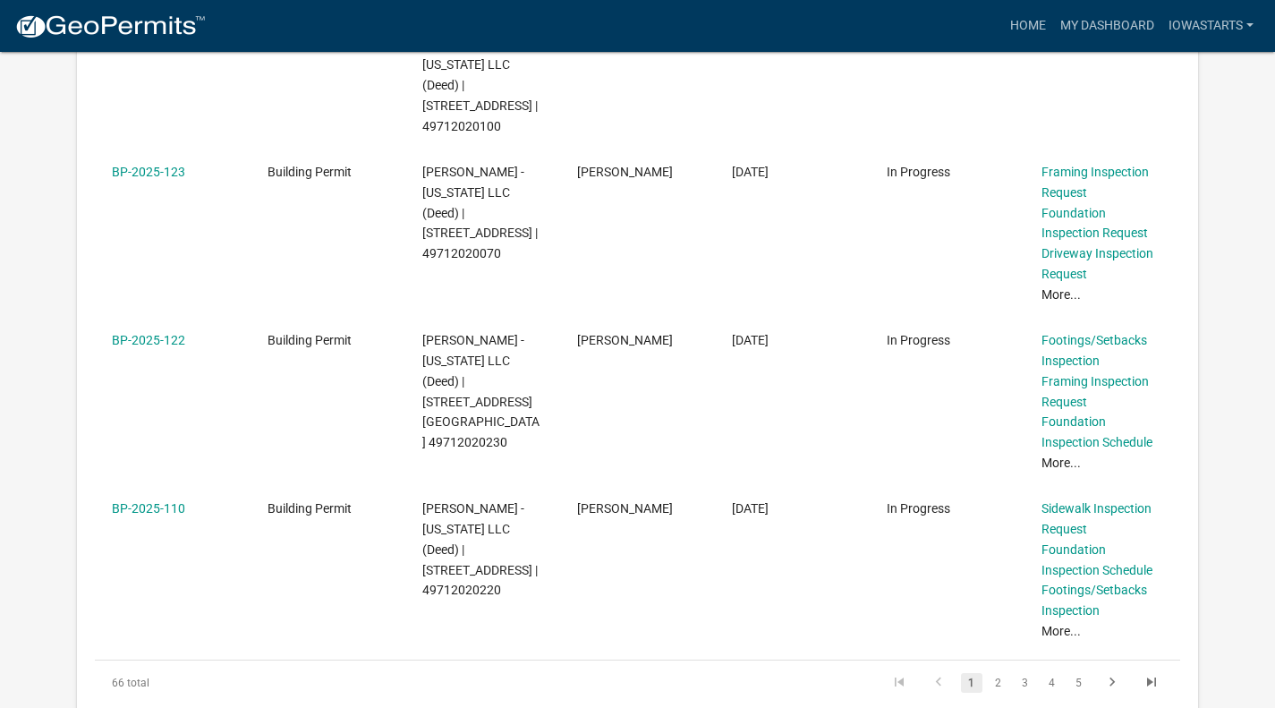
scroll to position [1521, 0]
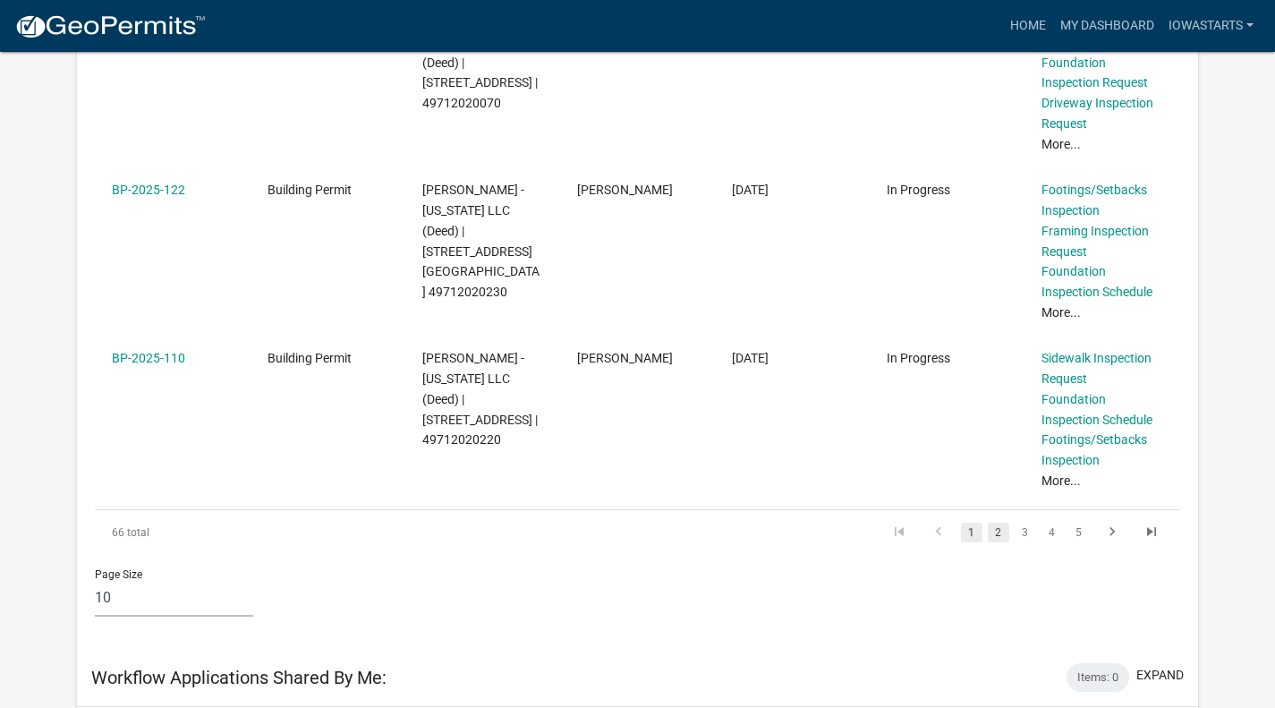
click at [997, 522] on link "2" at bounding box center [998, 532] width 21 height 20
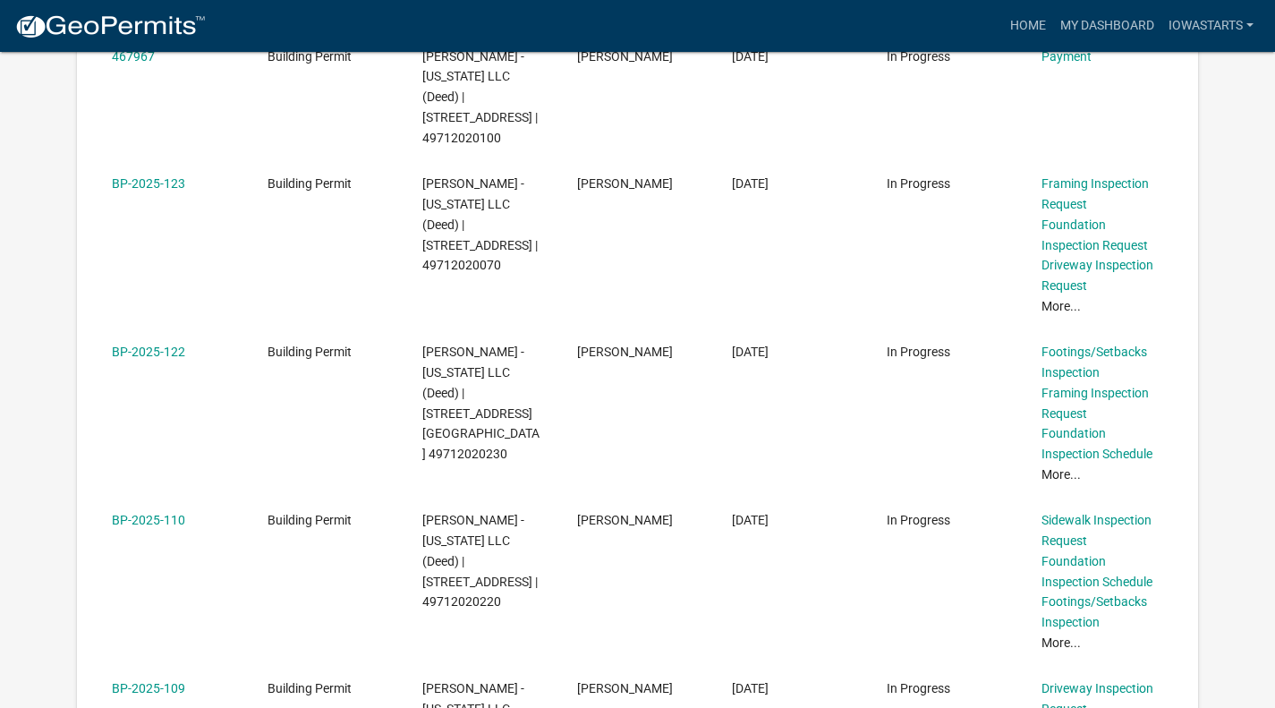
scroll to position [3310, 0]
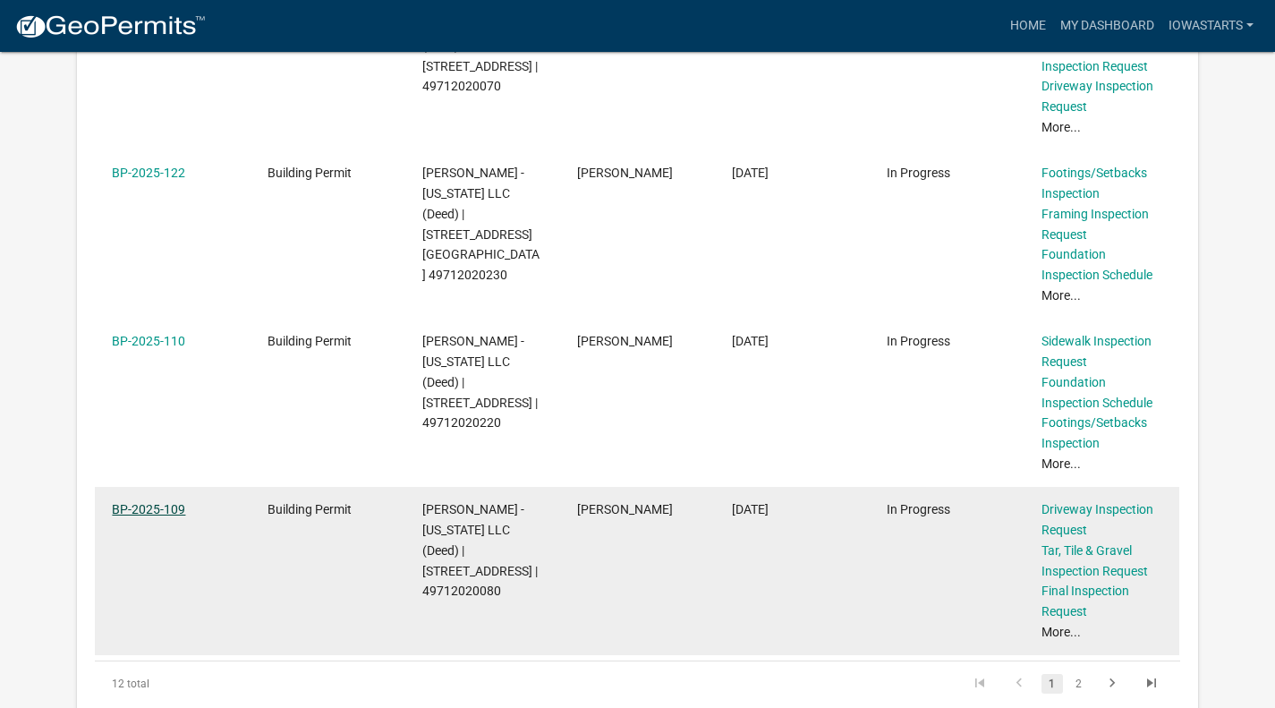
click at [175, 502] on link "BP-2025-109" at bounding box center [148, 509] width 73 height 14
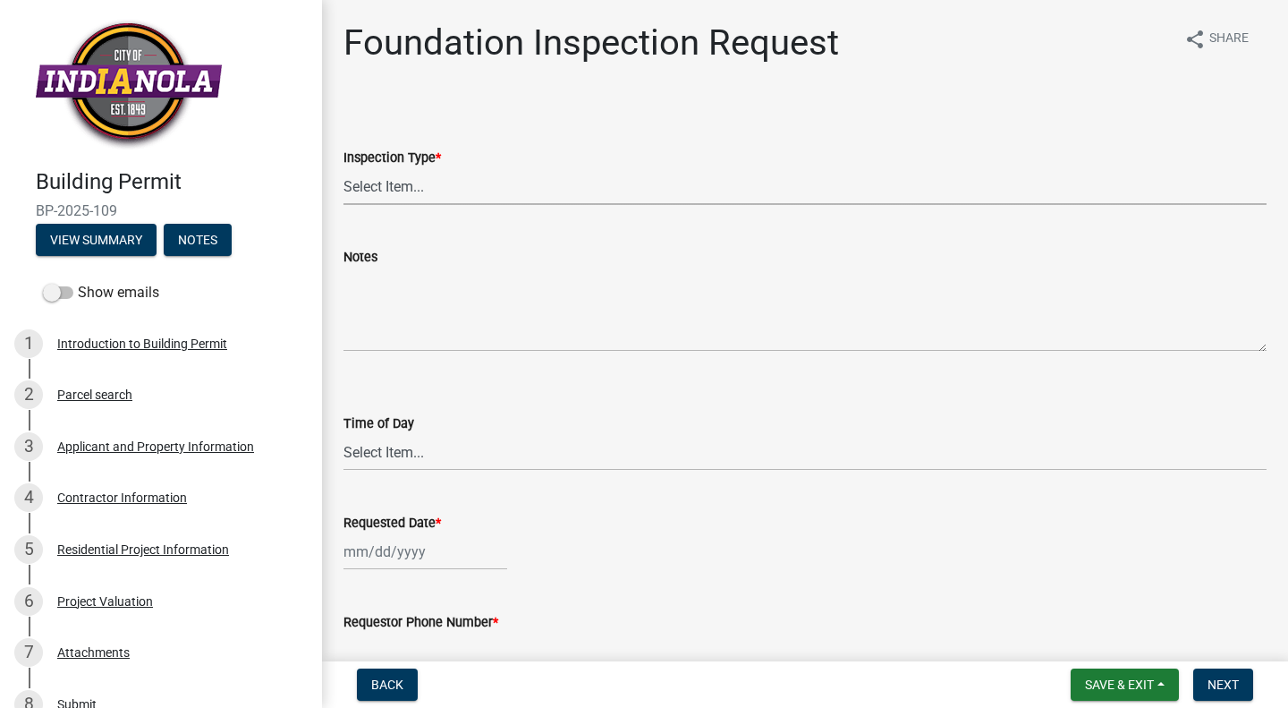
click at [381, 185] on select "Select Item... Foundation" at bounding box center [804, 186] width 923 height 37
click at [343, 168] on select "Select Item... Foundation" at bounding box center [804, 186] width 923 height 37
select select "d070bc68-320e-4daf-b0f4-9b1e3273afde"
click at [393, 280] on textarea "Notes" at bounding box center [804, 309] width 923 height 84
paste textarea "(2) foundation wall inspections [DATE] 2:00PM [STREET_ADDRESS][GEOGRAPHIC_DATA]…"
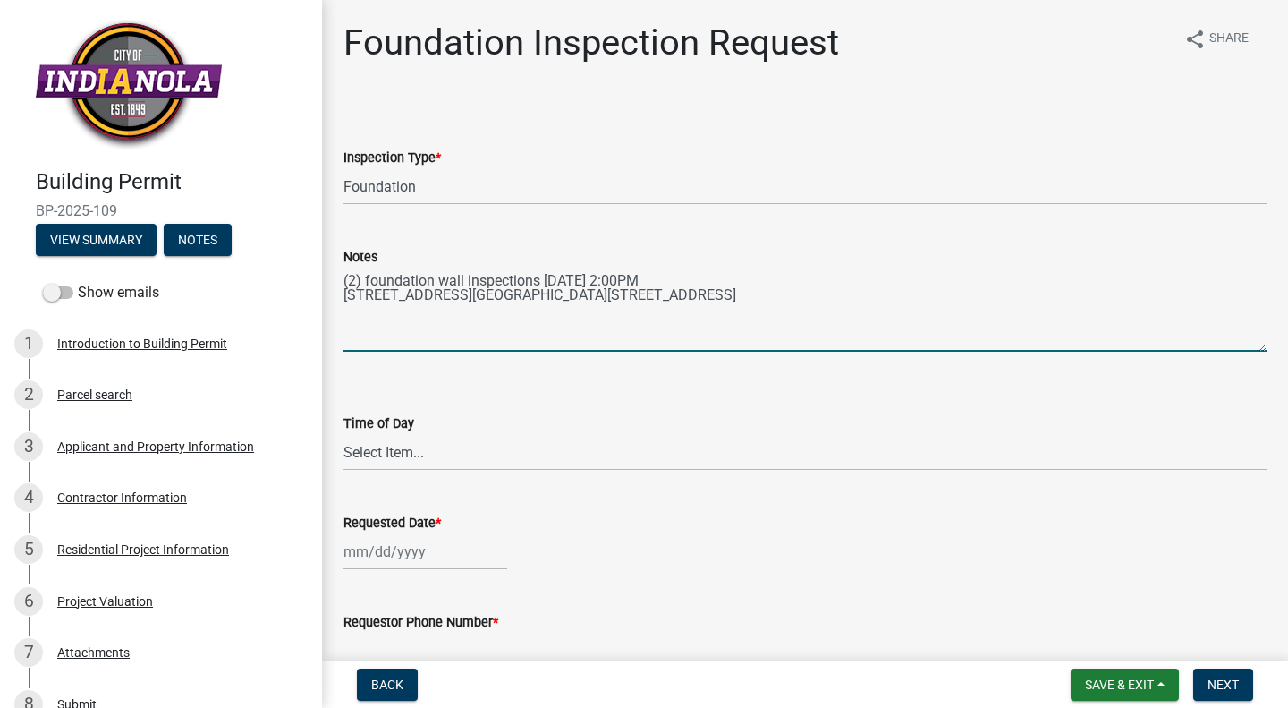
type textarea "(2) foundation wall inspections [DATE] 2:00PM [STREET_ADDRESS][GEOGRAPHIC_DATA]…"
click at [386, 449] on select "Select Item... AM PM" at bounding box center [804, 452] width 923 height 37
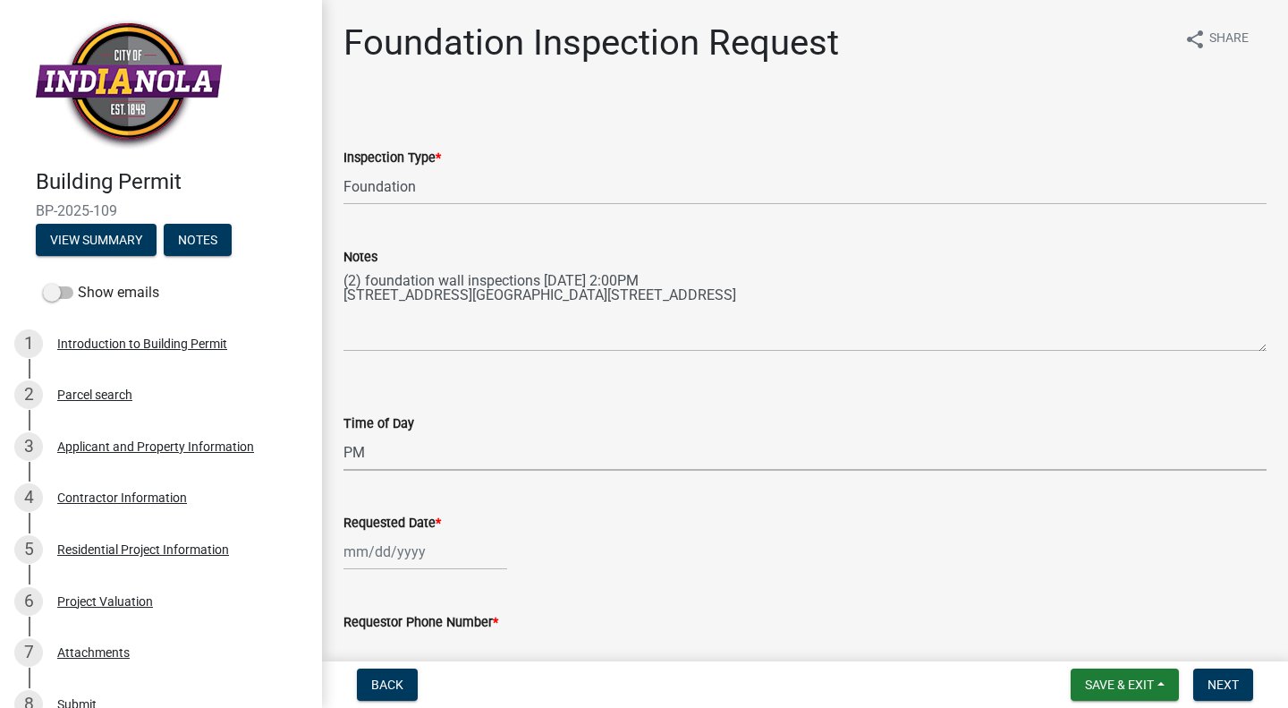
click at [343, 434] on select "Select Item... AM PM" at bounding box center [804, 452] width 923 height 37
select select "e2425e86-bc0a-4638-8dbc-f5bad8ae1679"
click at [411, 557] on div at bounding box center [425, 551] width 164 height 37
select select "10"
select select "2025"
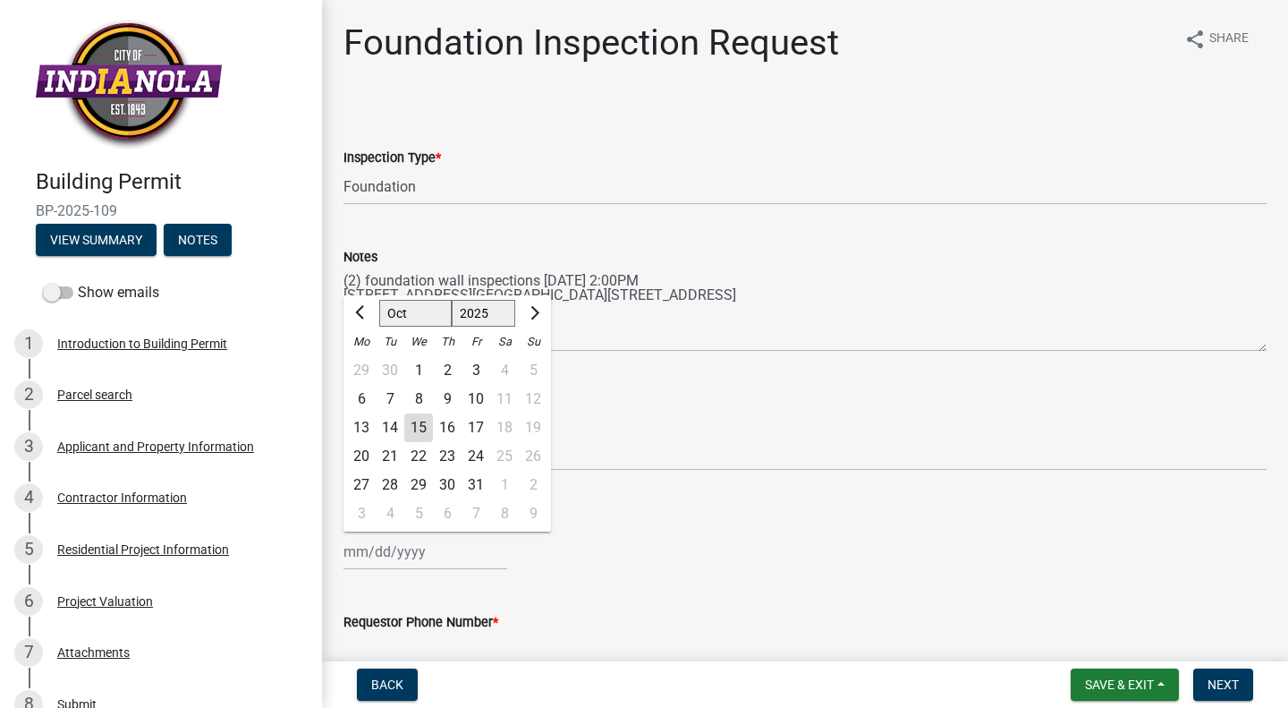
click at [478, 417] on div "17" at bounding box center [476, 427] width 29 height 29
type input "[DATE]"
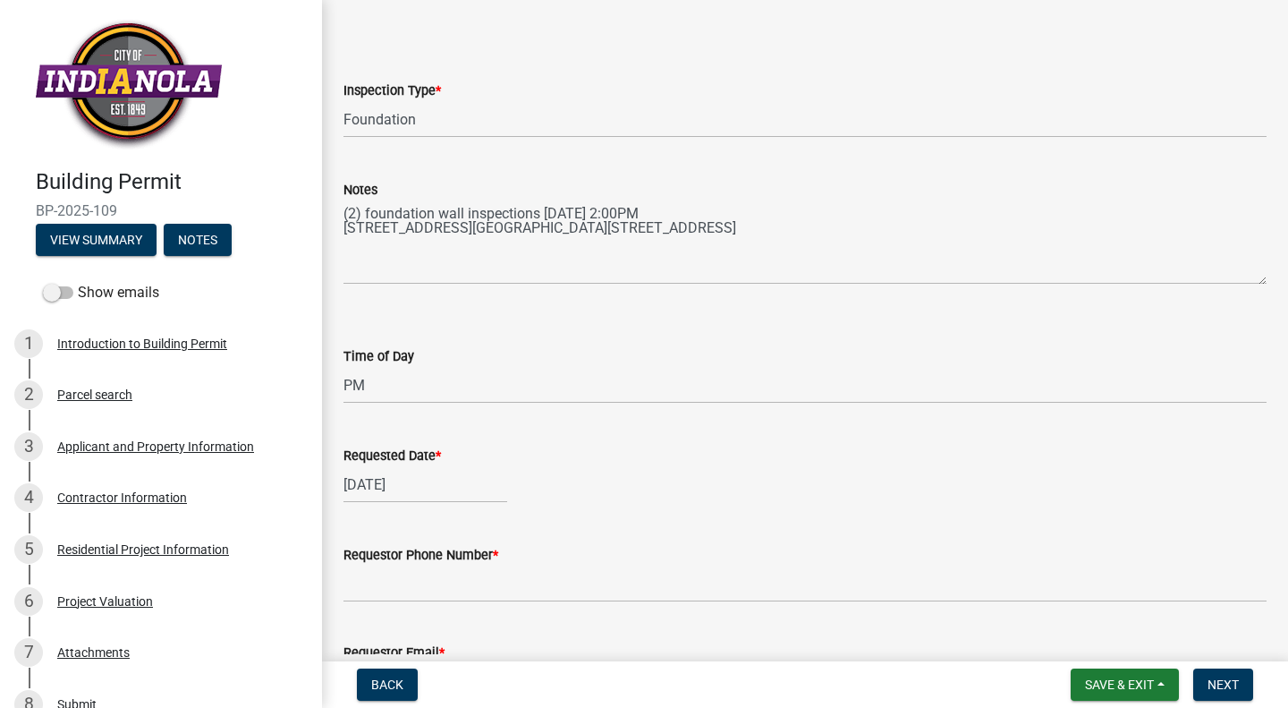
scroll to position [179, 0]
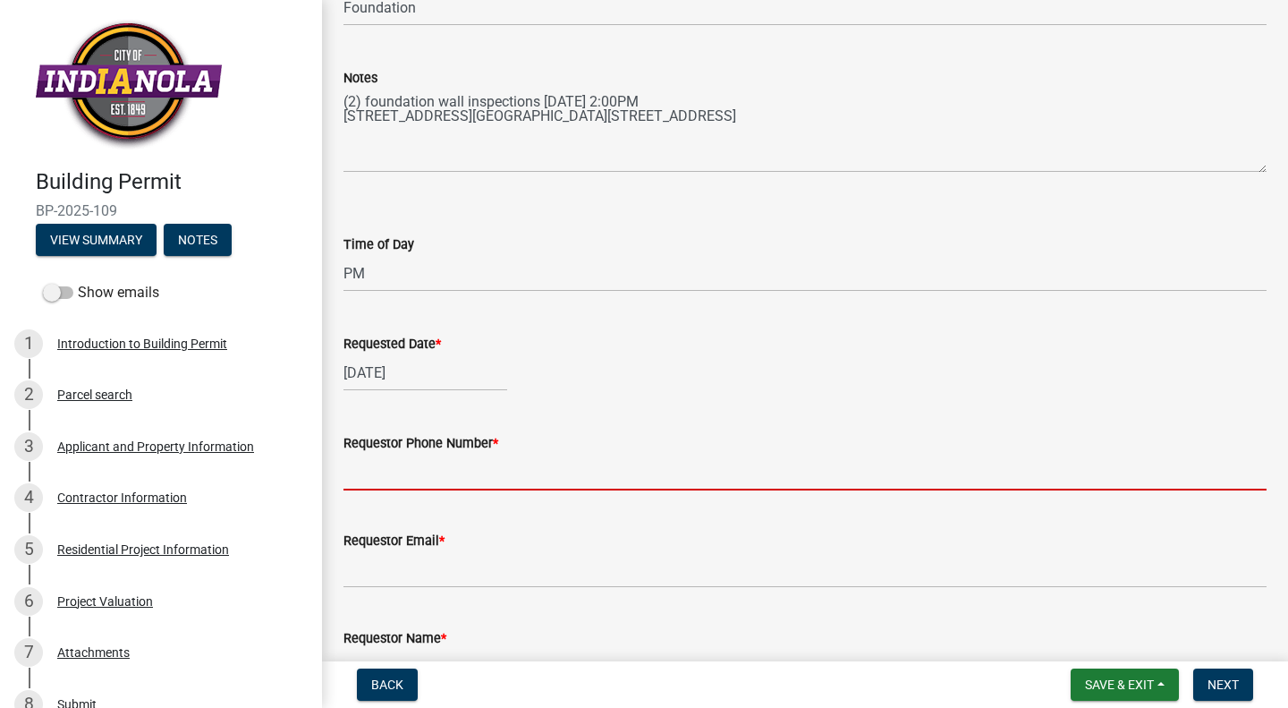
click at [369, 470] on input "Requestor Phone Number *" at bounding box center [804, 472] width 923 height 37
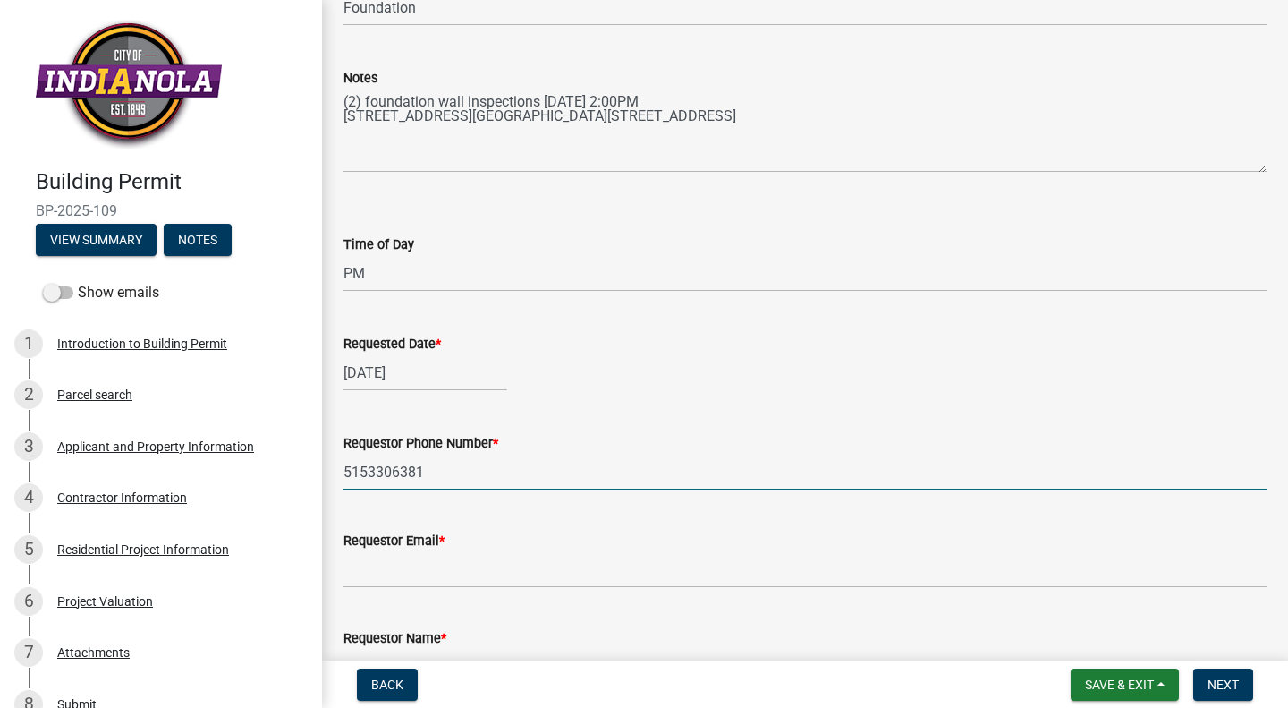
type input "5153306381"
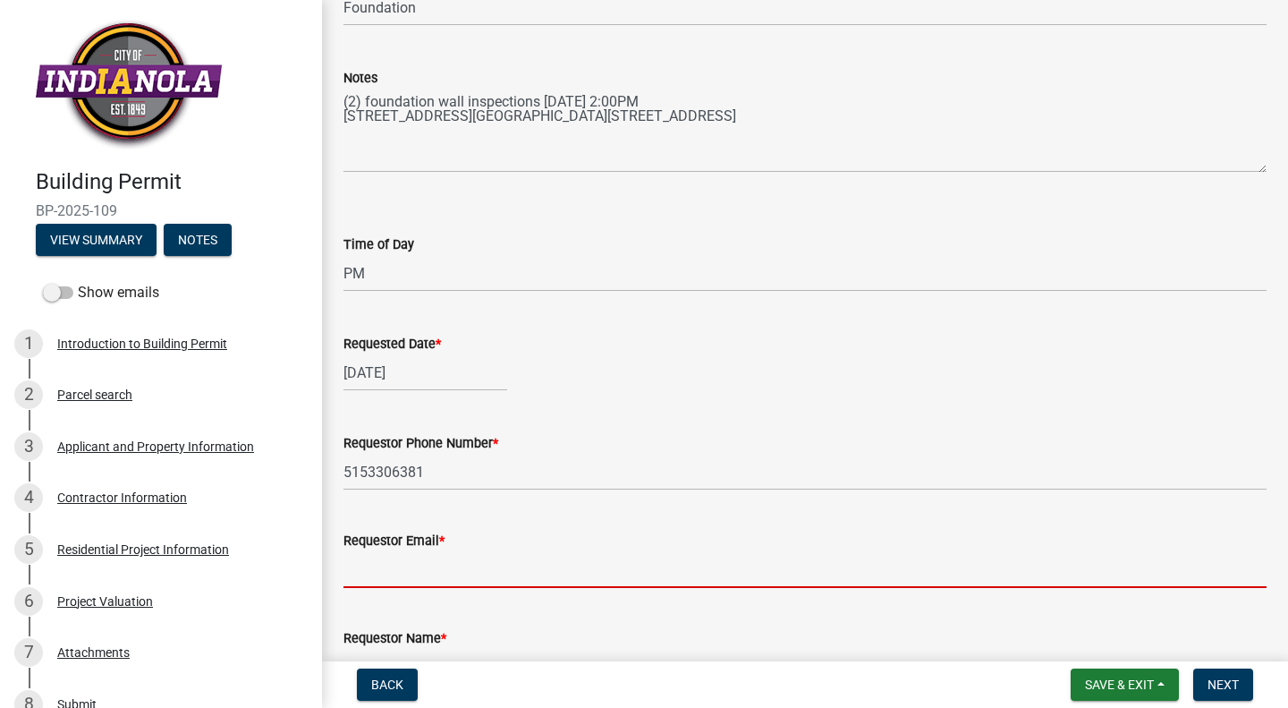
click at [389, 559] on input "Requestor Email *" at bounding box center [804, 569] width 923 height 37
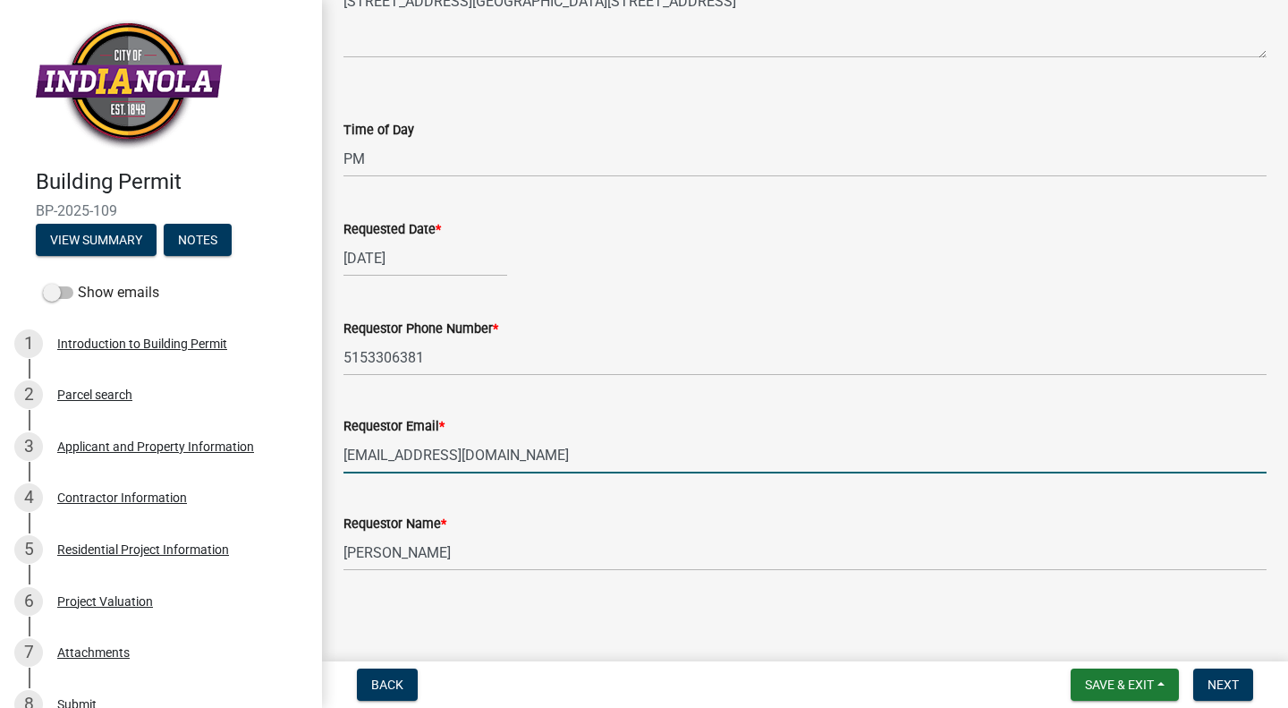
scroll to position [294, 0]
type input "[EMAIL_ADDRESS][DOMAIN_NAME]"
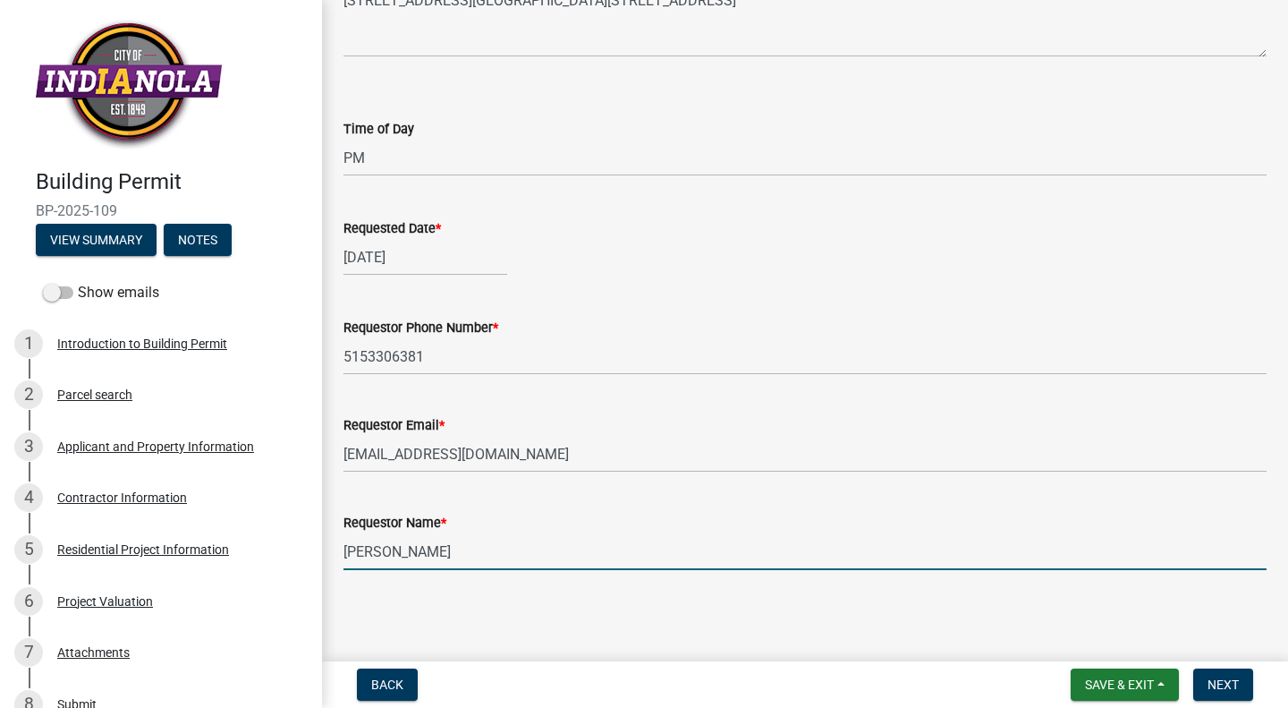
type input "[PERSON_NAME]"
click at [670, 599] on div "Foundation Inspection Request share Share Inspection Type * Select Item... Foun…" at bounding box center [805, 163] width 950 height 873
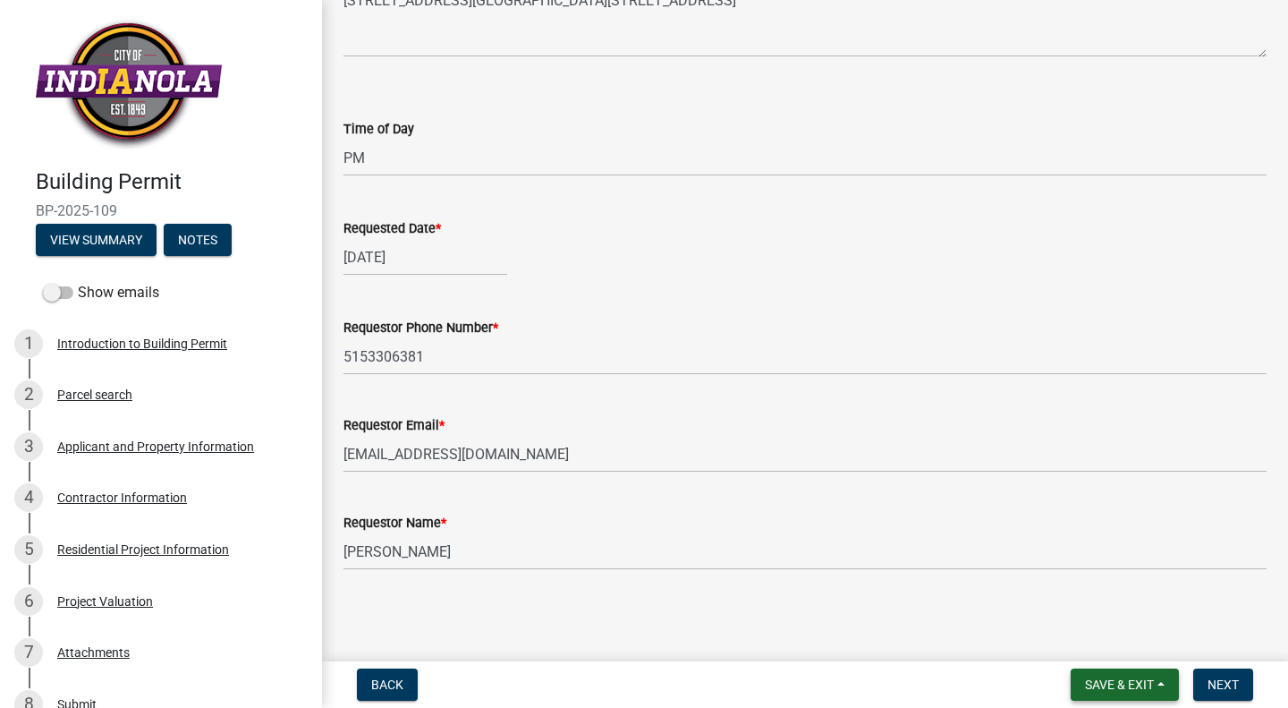
click at [1092, 682] on span "Save & Exit" at bounding box center [1119, 684] width 69 height 14
click at [1077, 594] on button "Save" at bounding box center [1107, 594] width 143 height 43
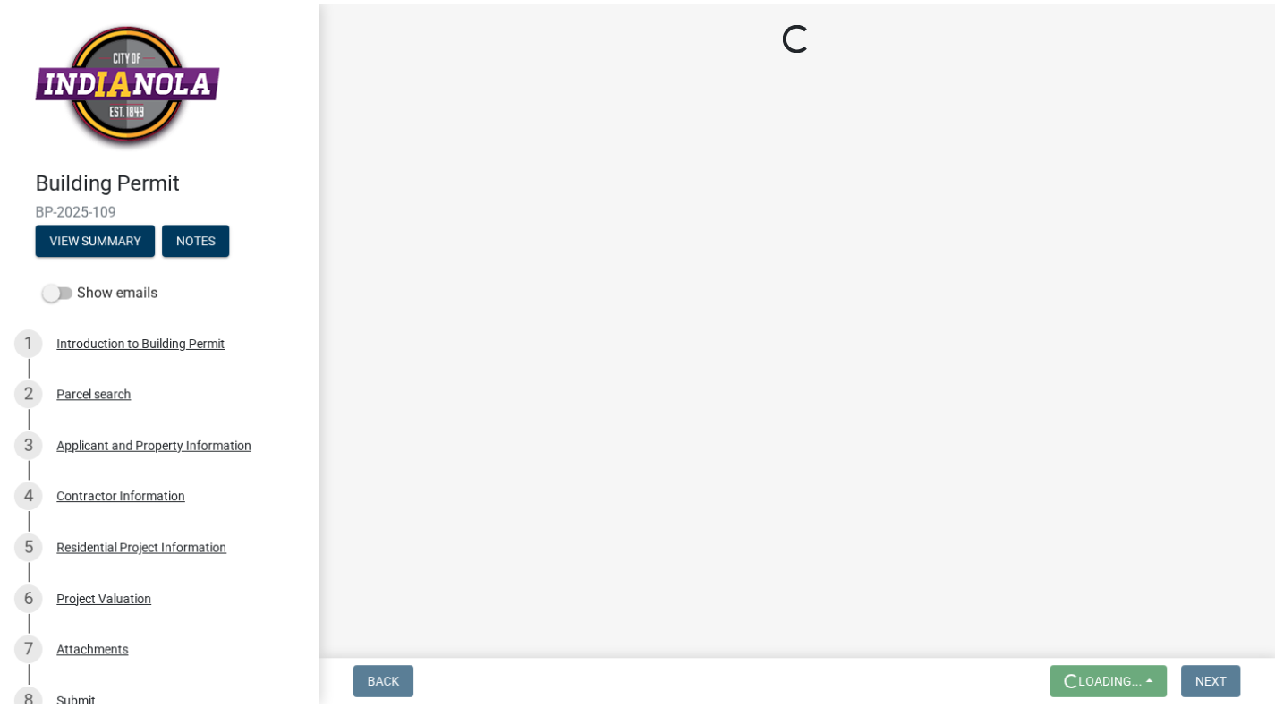
scroll to position [0, 0]
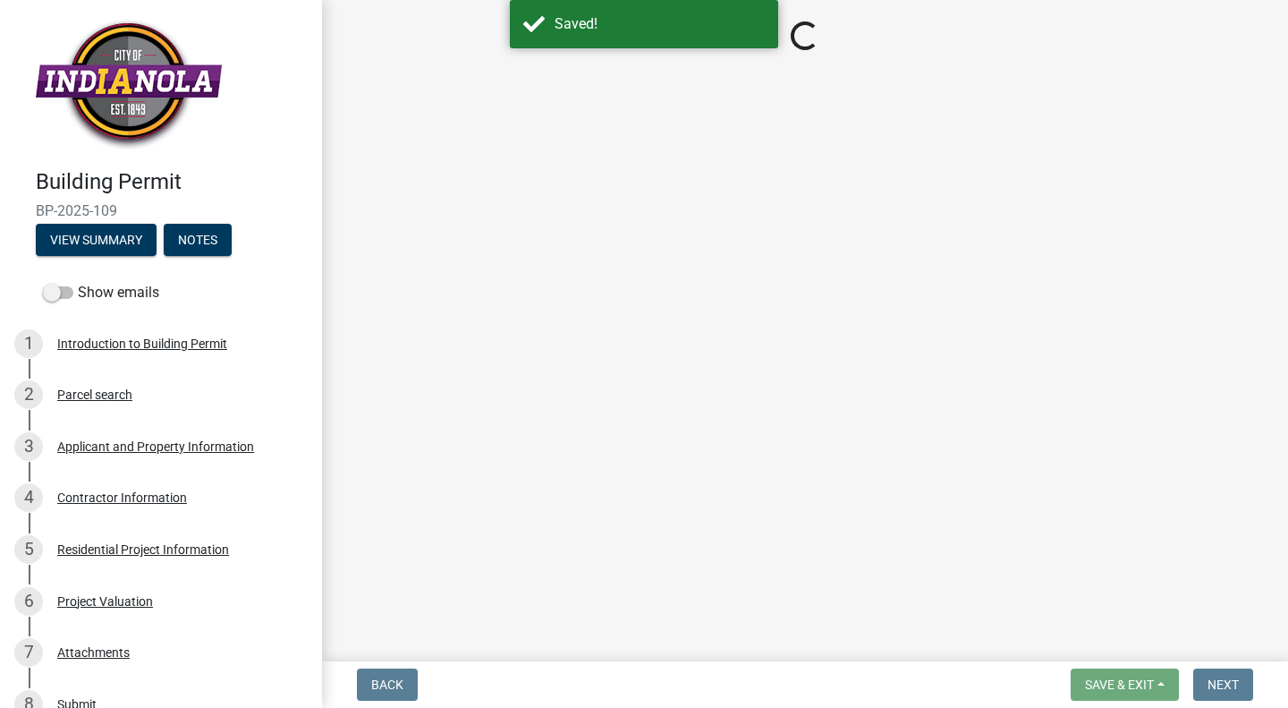
select select "d070bc68-320e-4daf-b0f4-9b1e3273afde"
select select "e2425e86-bc0a-4638-8dbc-f5bad8ae1679"
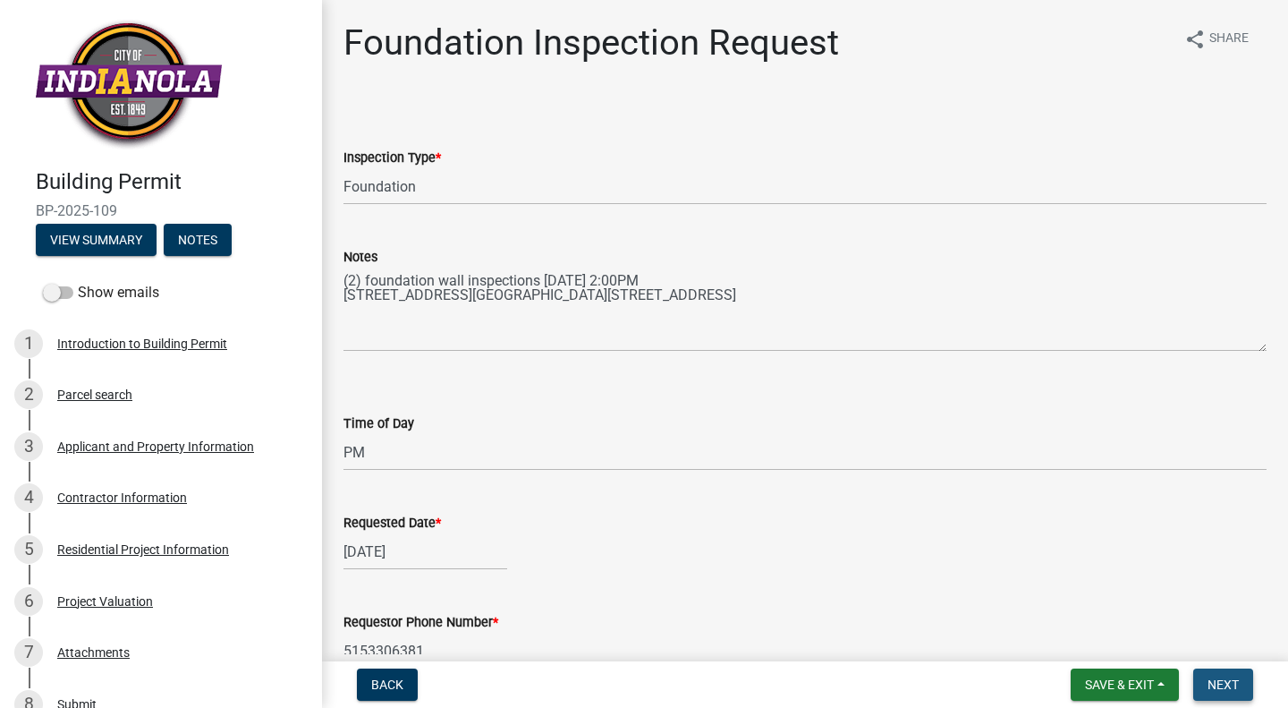
click at [1227, 683] on span "Next" at bounding box center [1223, 684] width 31 height 14
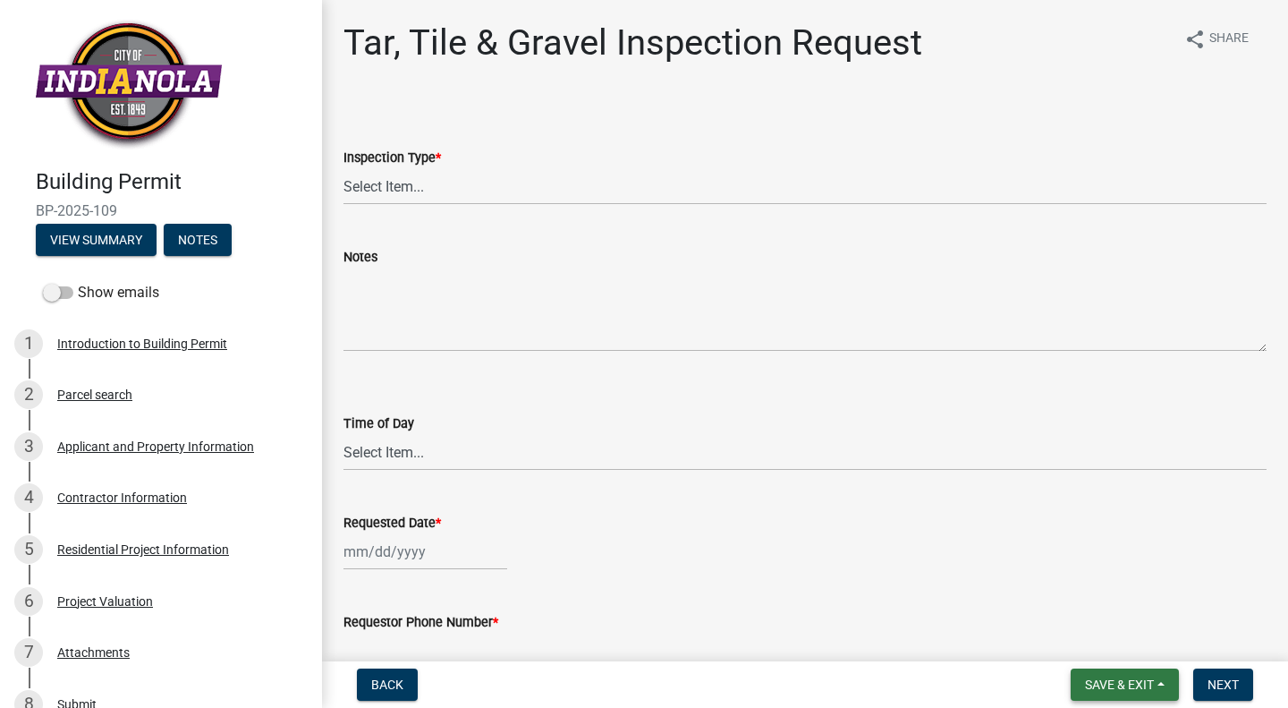
click at [1099, 682] on span "Save & Exit" at bounding box center [1119, 684] width 69 height 14
click at [1094, 643] on button "Save & Exit" at bounding box center [1107, 637] width 143 height 43
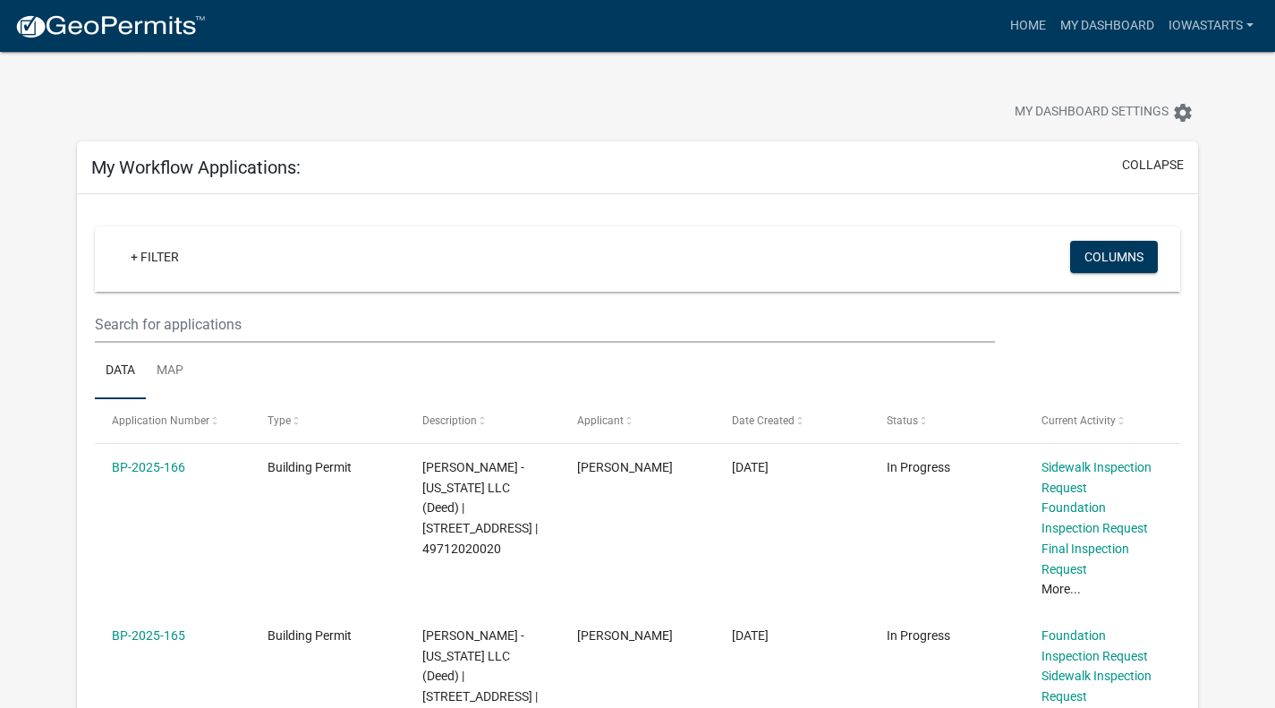
click at [940, 81] on div "My Dashboard Settings settings" at bounding box center [638, 93] width 1148 height 82
